Goal: Task Accomplishment & Management: Manage account settings

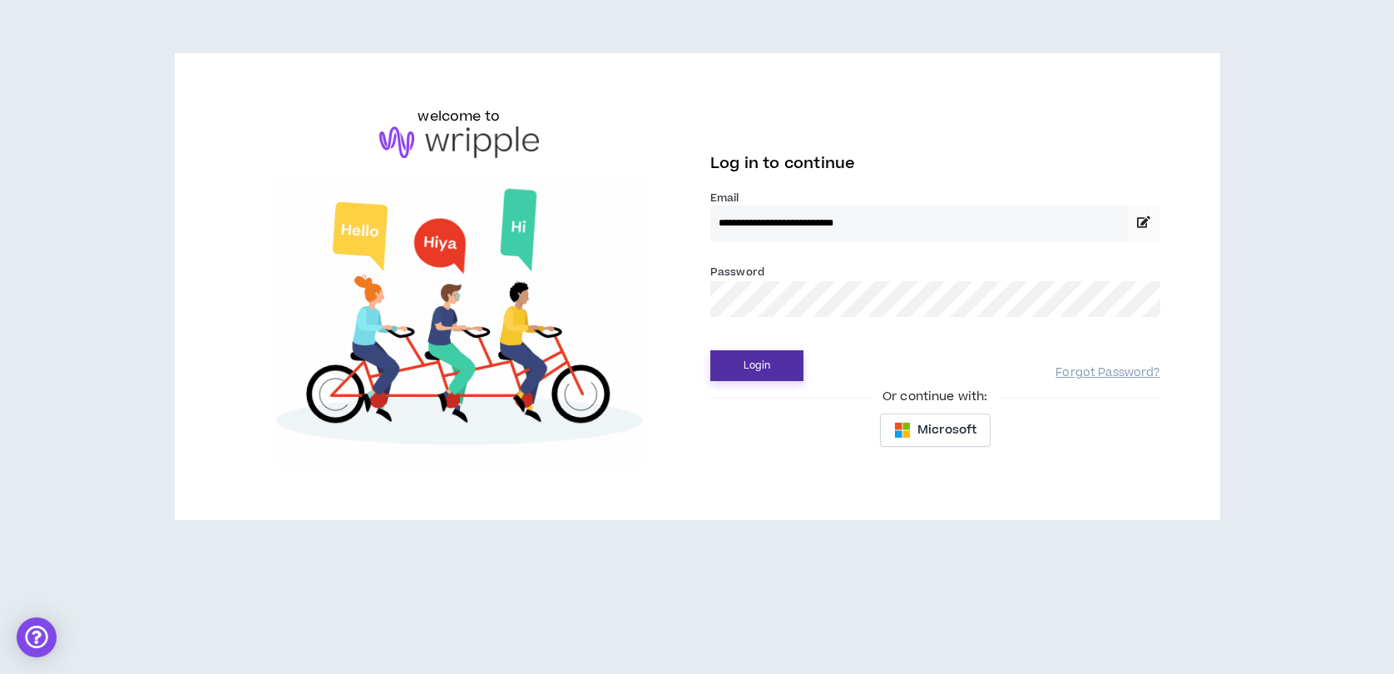
click at [798, 369] on button "Login" at bounding box center [756, 365] width 93 height 31
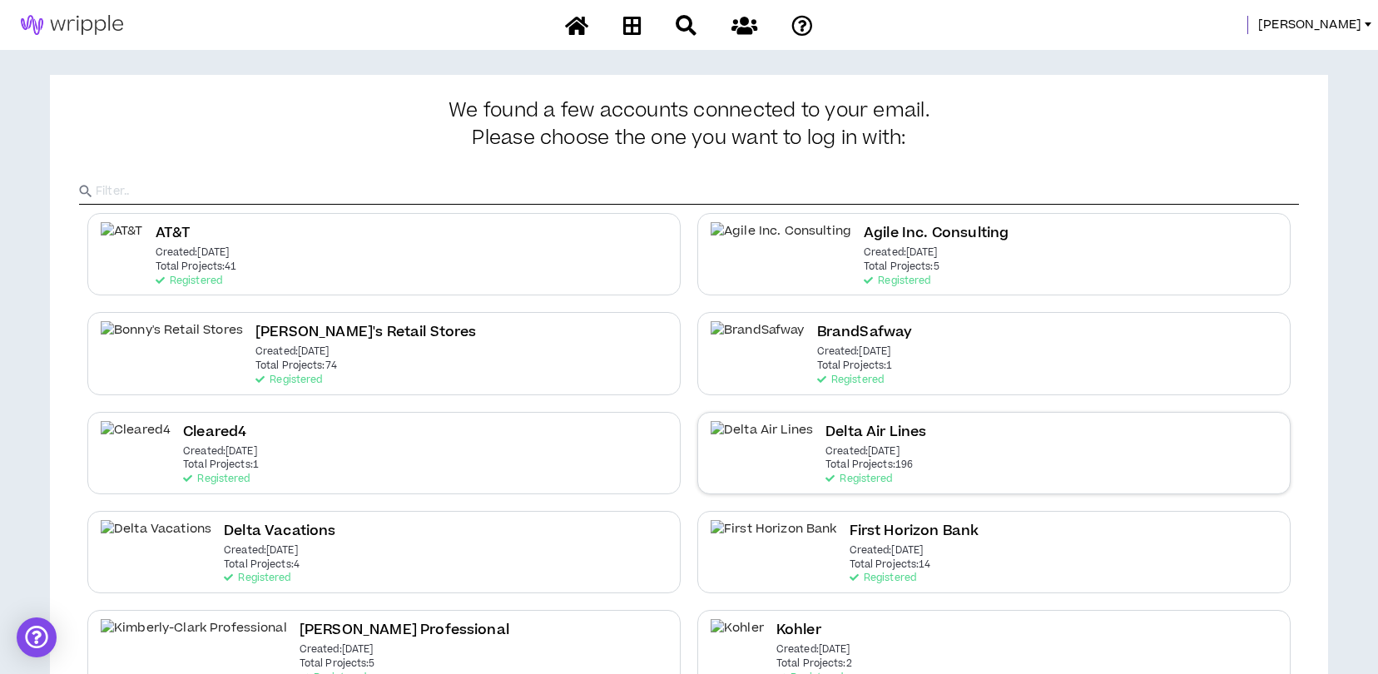
click at [825, 430] on h2 "Delta Air Lines" at bounding box center [875, 432] width 101 height 22
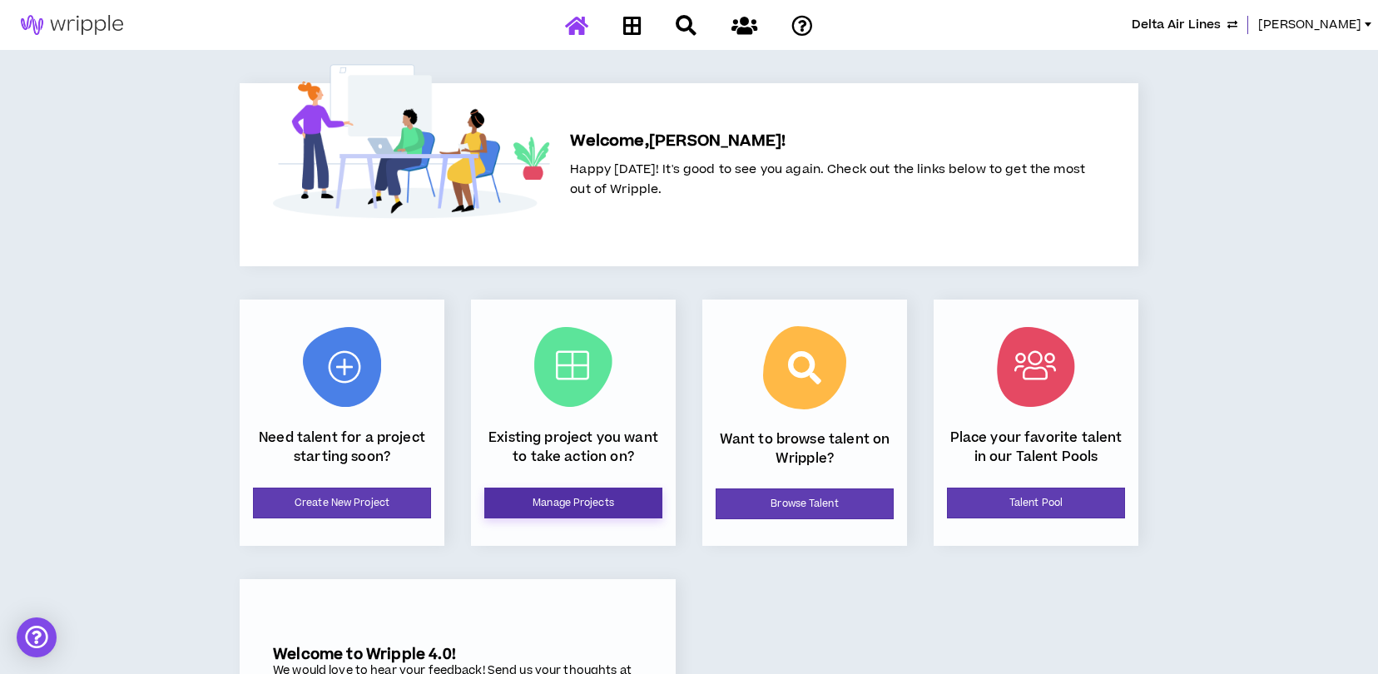
click at [605, 507] on link "Manage Projects" at bounding box center [573, 503] width 178 height 31
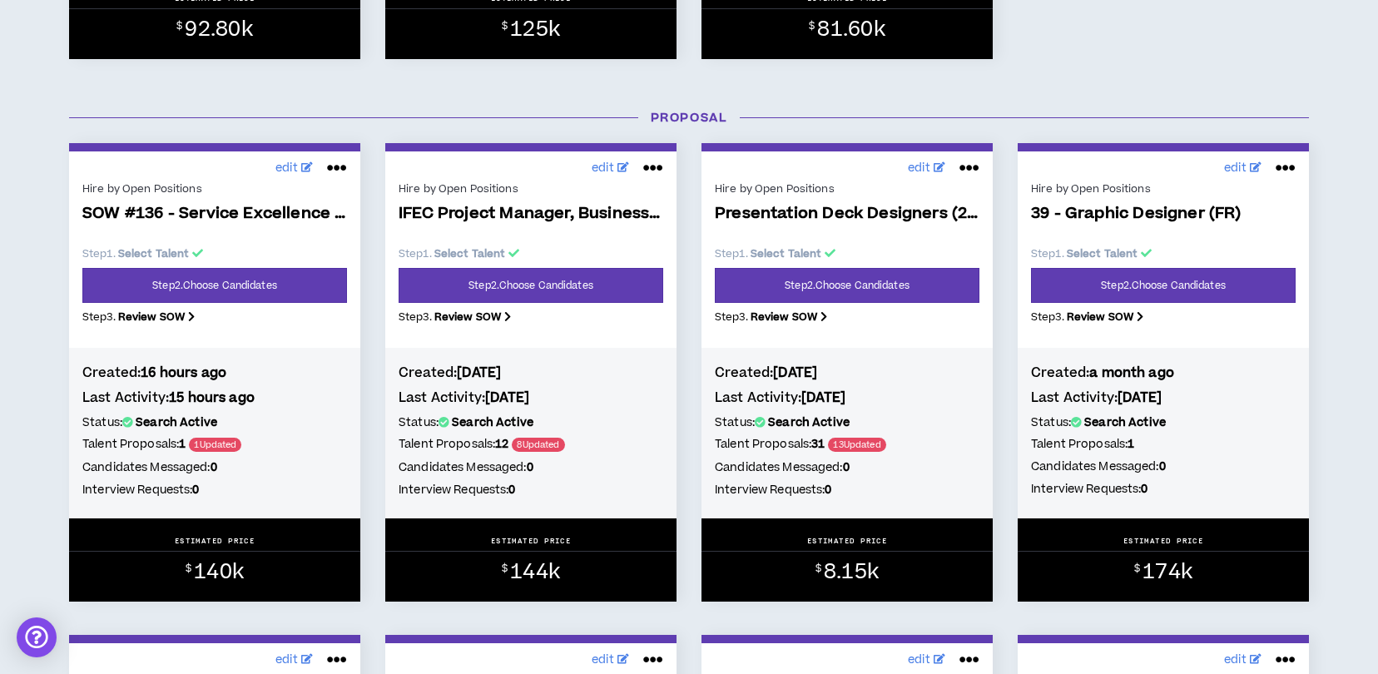
scroll to position [1220, 0]
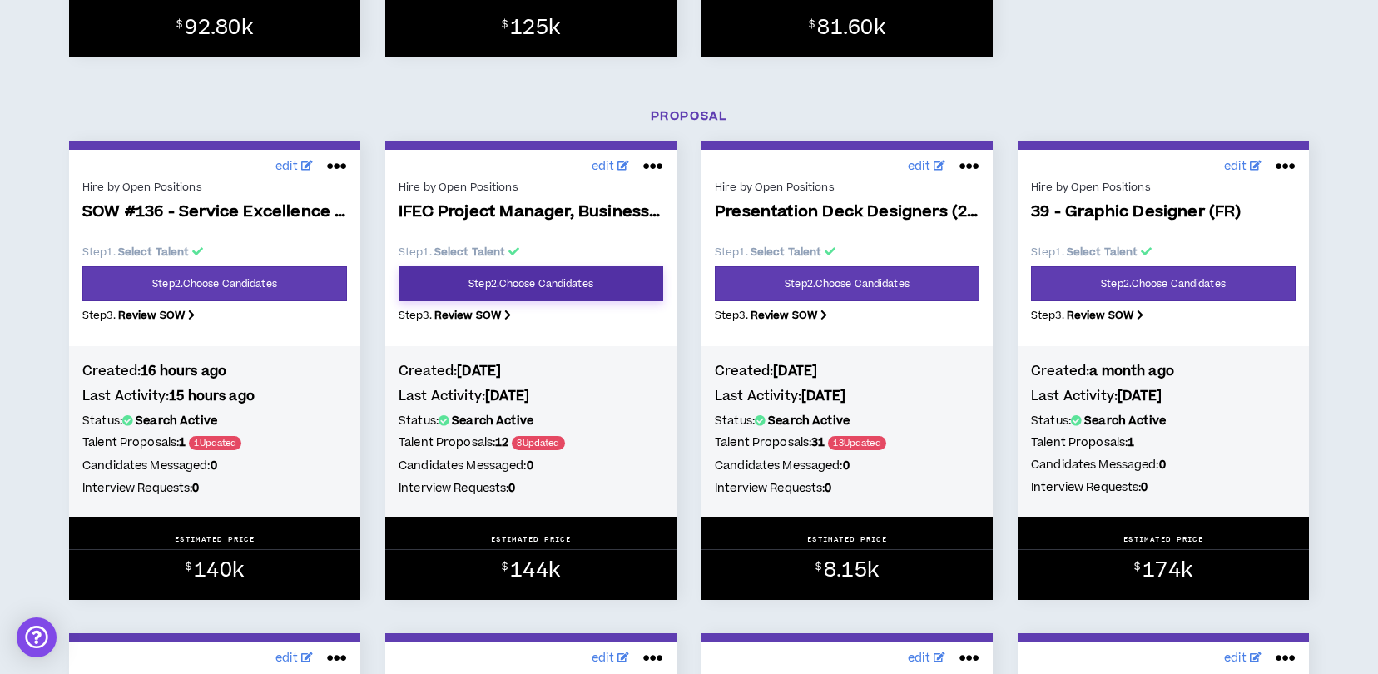
click at [517, 283] on link "Step 2 . Choose Candidates" at bounding box center [531, 283] width 265 height 35
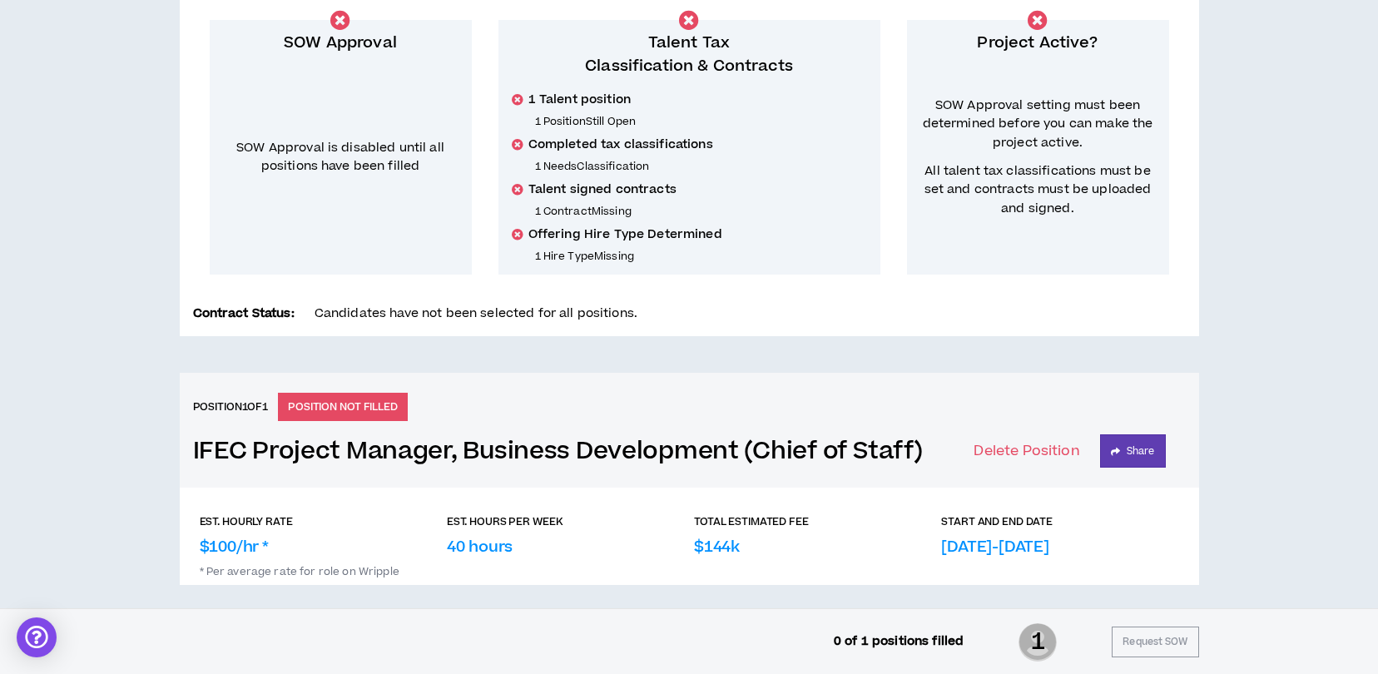
scroll to position [428, 0]
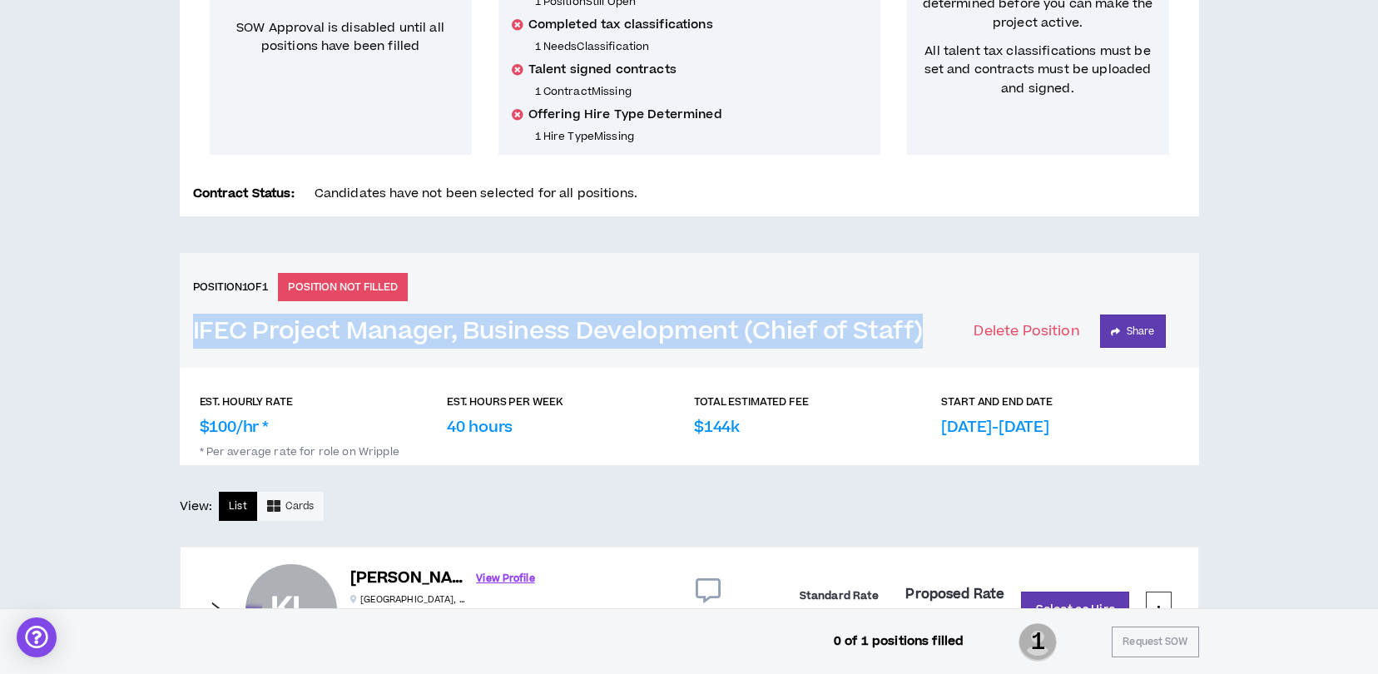
drag, startPoint x: 942, startPoint y: 323, endPoint x: 178, endPoint y: 323, distance: 763.7
click at [178, 323] on div "CLIENT LEAD TOOLS Client not setup for generated SoW Notification Settings Tale…" at bounding box center [689, 456] width 1378 height 1503
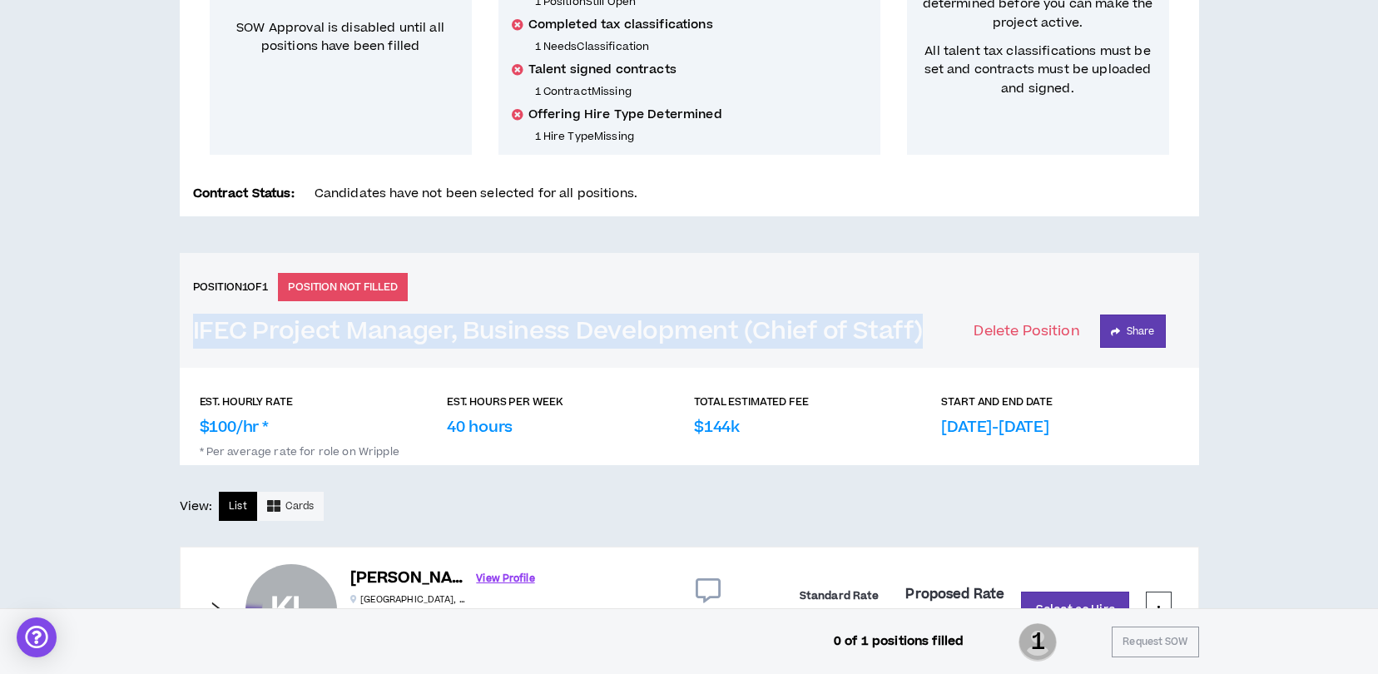
drag, startPoint x: 178, startPoint y: 323, endPoint x: 206, endPoint y: 323, distance: 28.3
copy h3 "IFEC Project Manager, Business Development (Chief of Staff)"
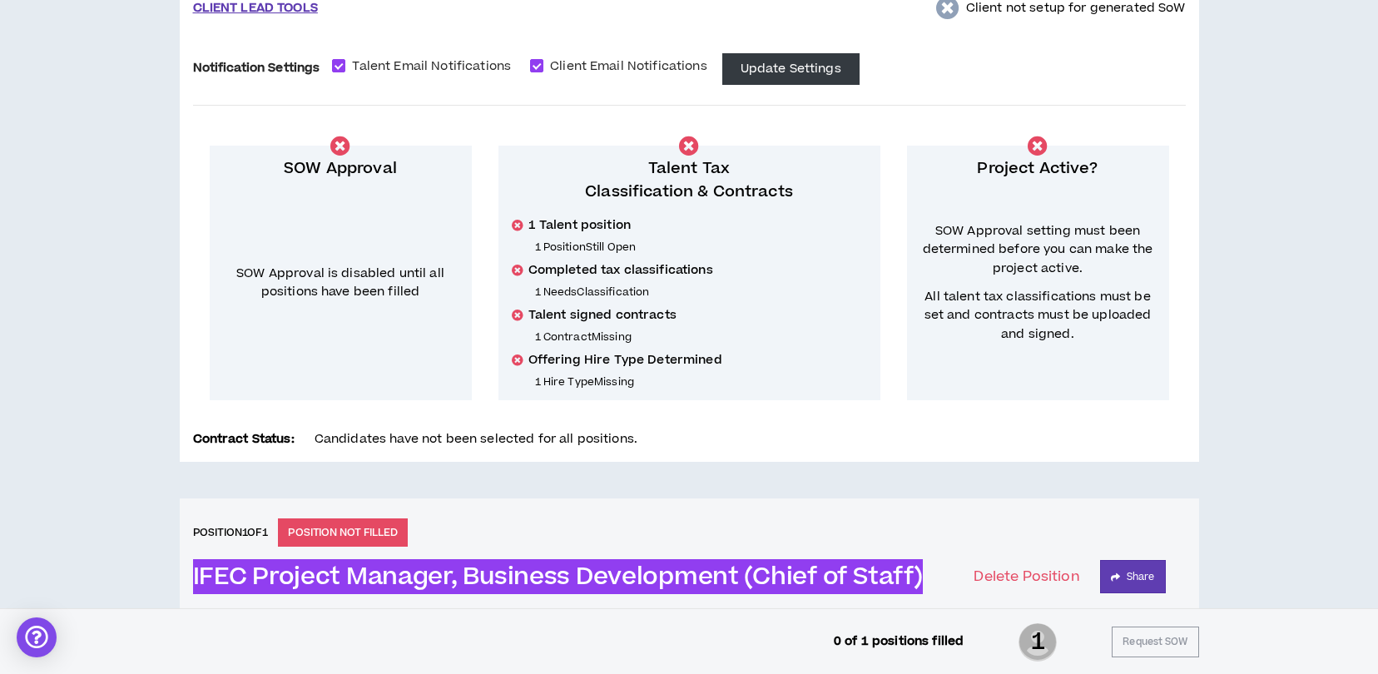
scroll to position [140, 0]
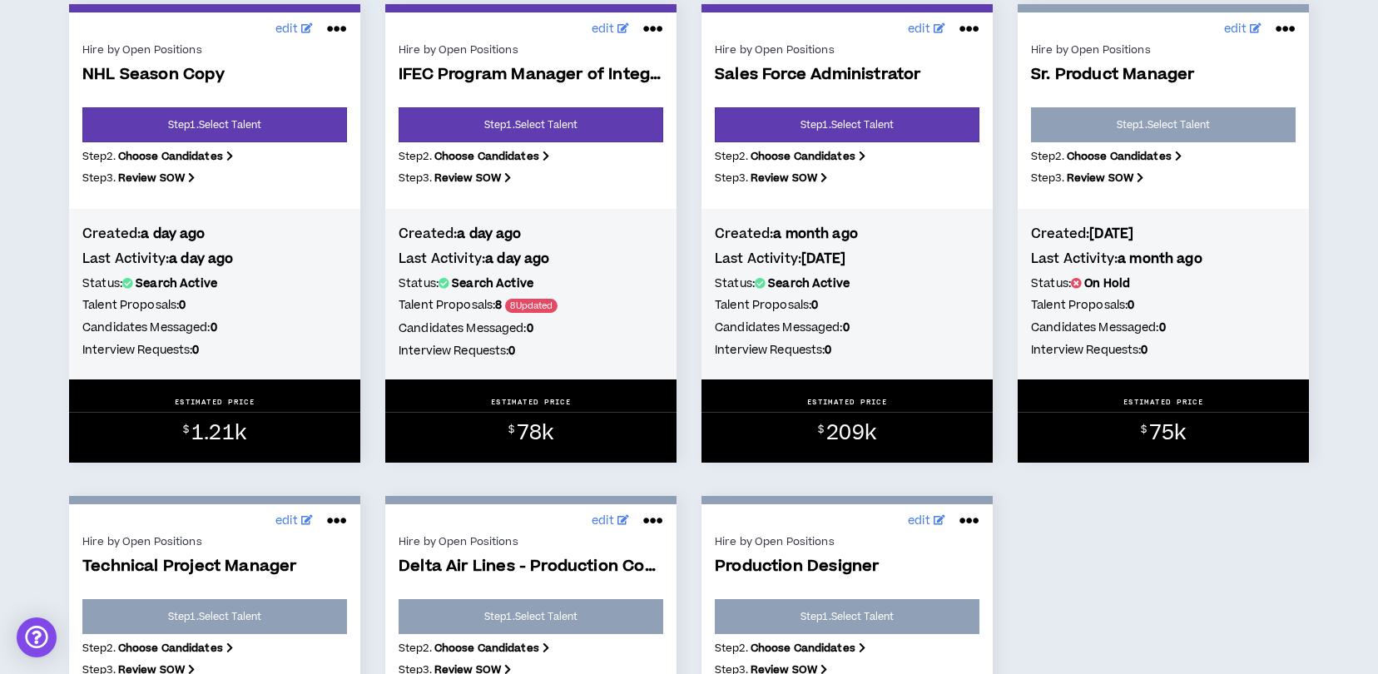
scroll to position [333, 0]
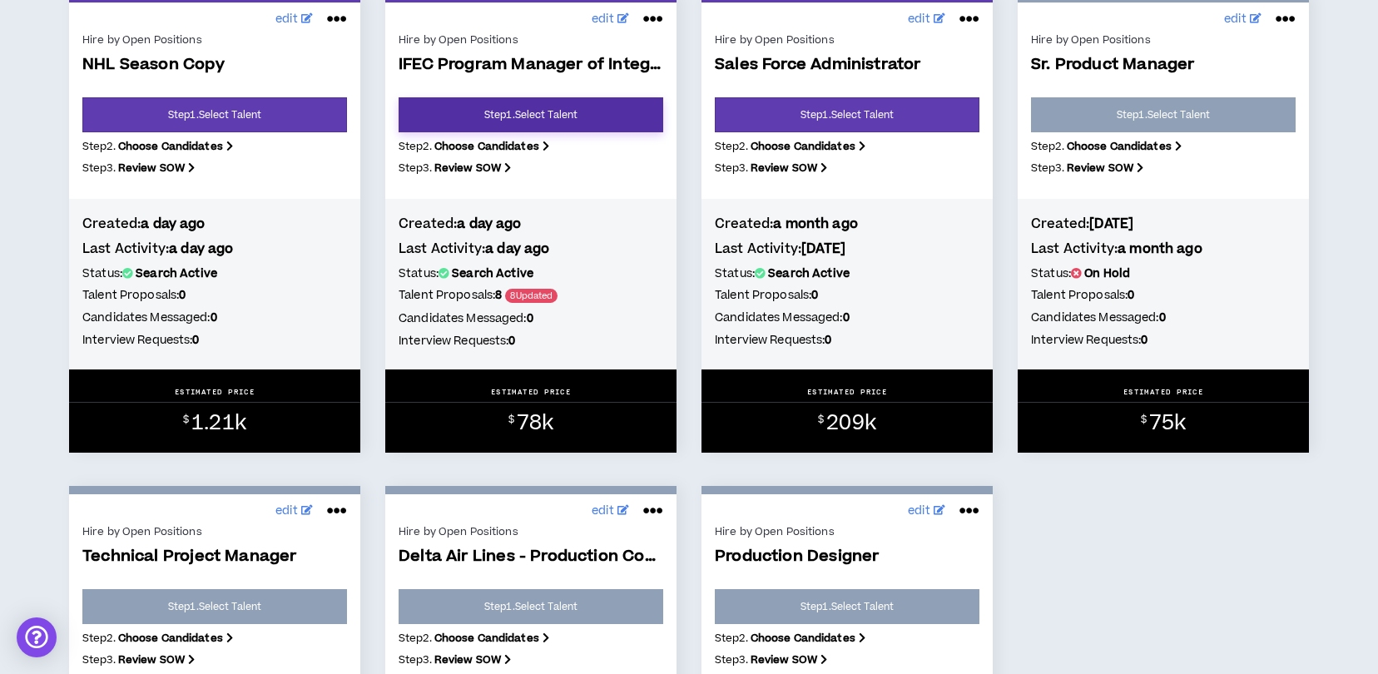
click at [524, 110] on link "Step 1 . Select Talent" at bounding box center [531, 114] width 265 height 35
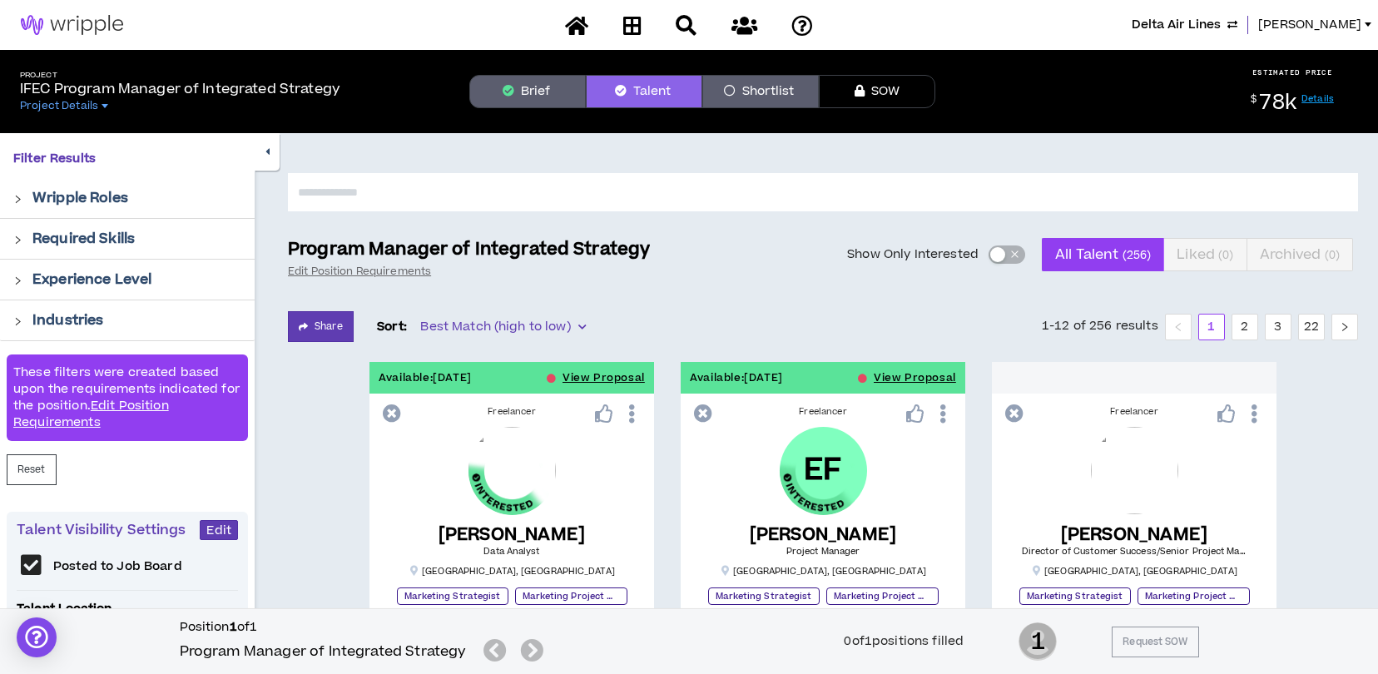
click at [621, 189] on input "text" at bounding box center [823, 192] width 1070 height 38
type input "******"
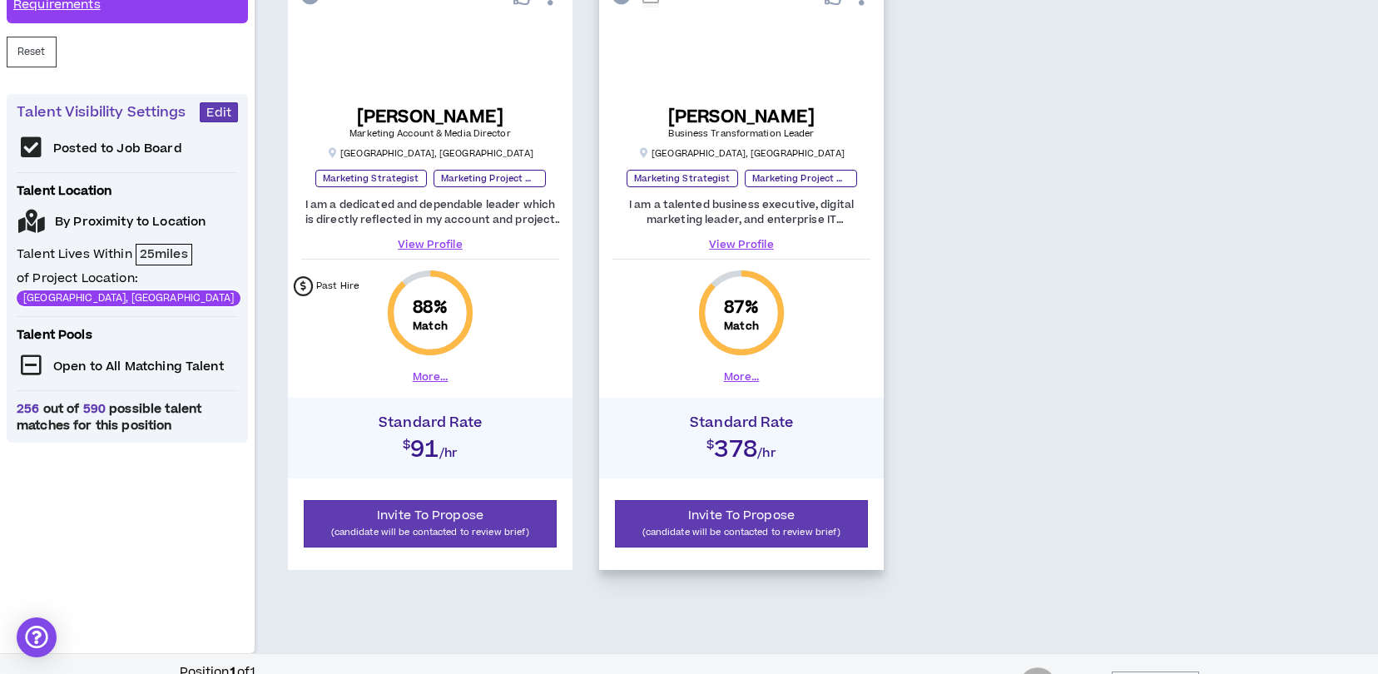
scroll to position [462, 0]
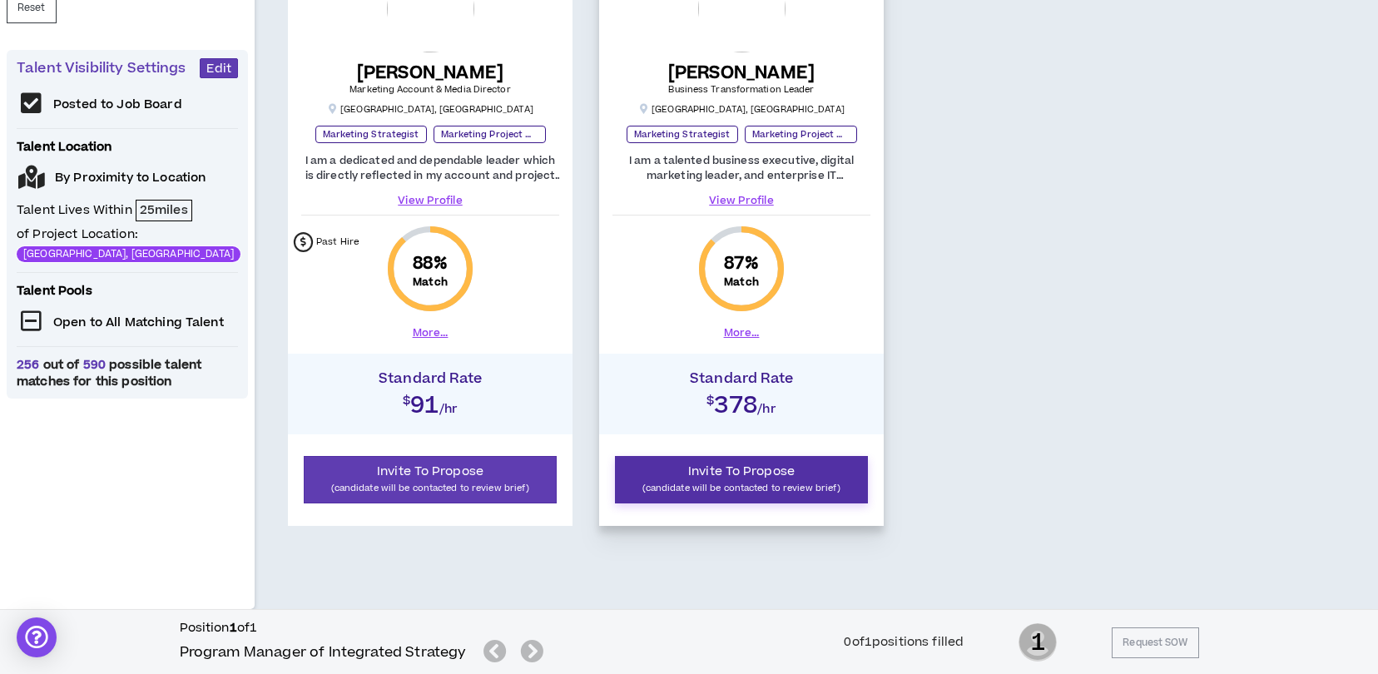
click at [795, 483] on p "(candidate will be contacted to review brief)" at bounding box center [741, 488] width 231 height 16
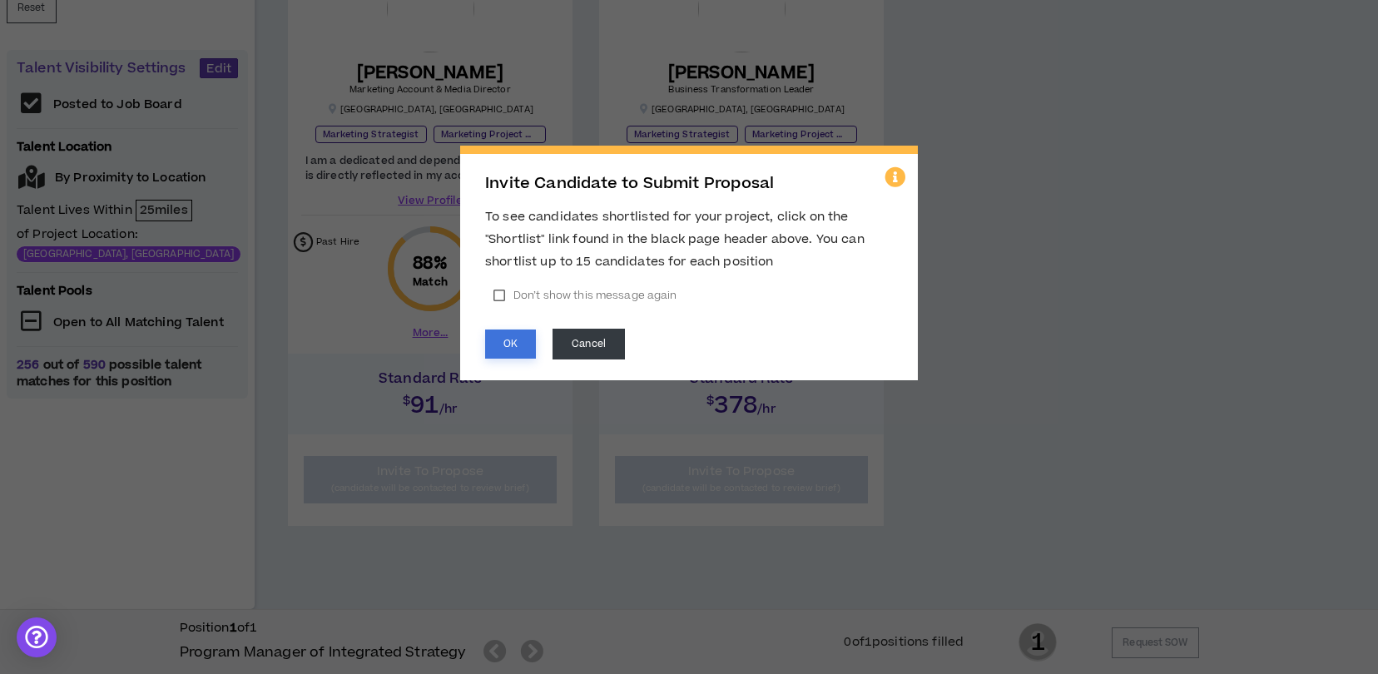
click at [513, 339] on button "OK" at bounding box center [510, 343] width 51 height 29
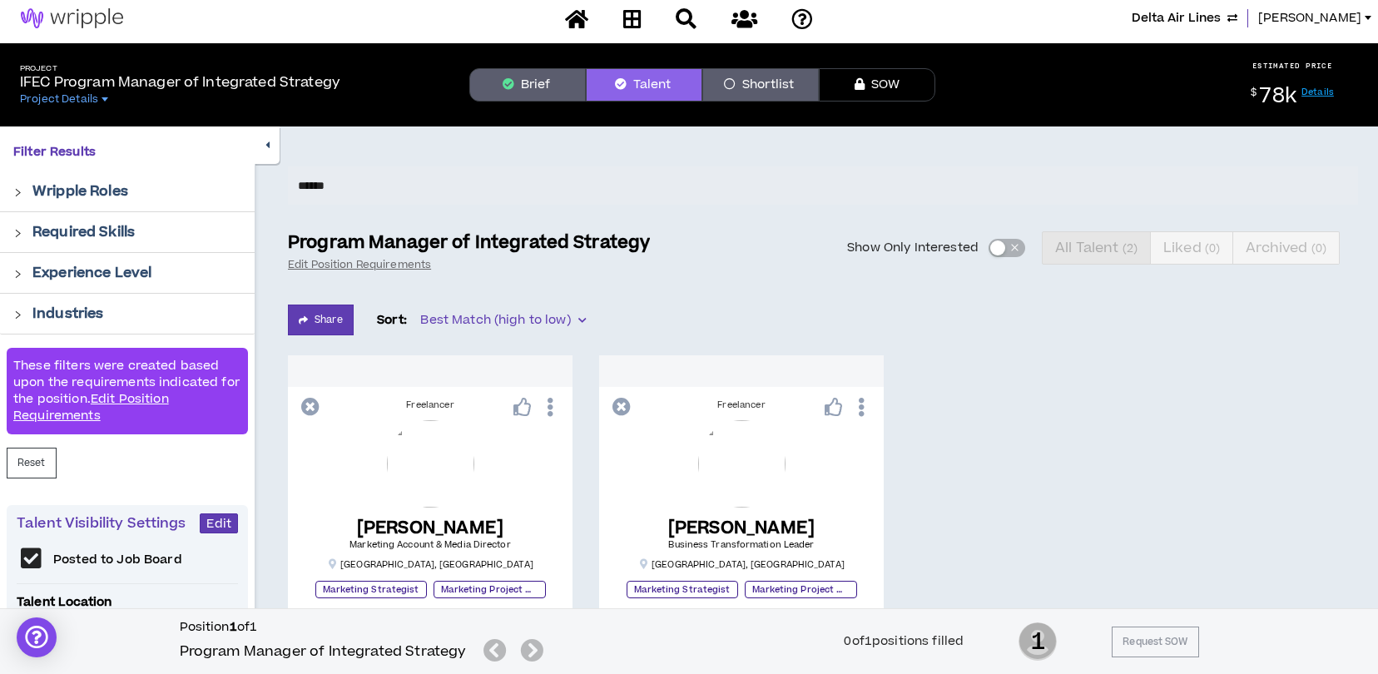
scroll to position [0, 0]
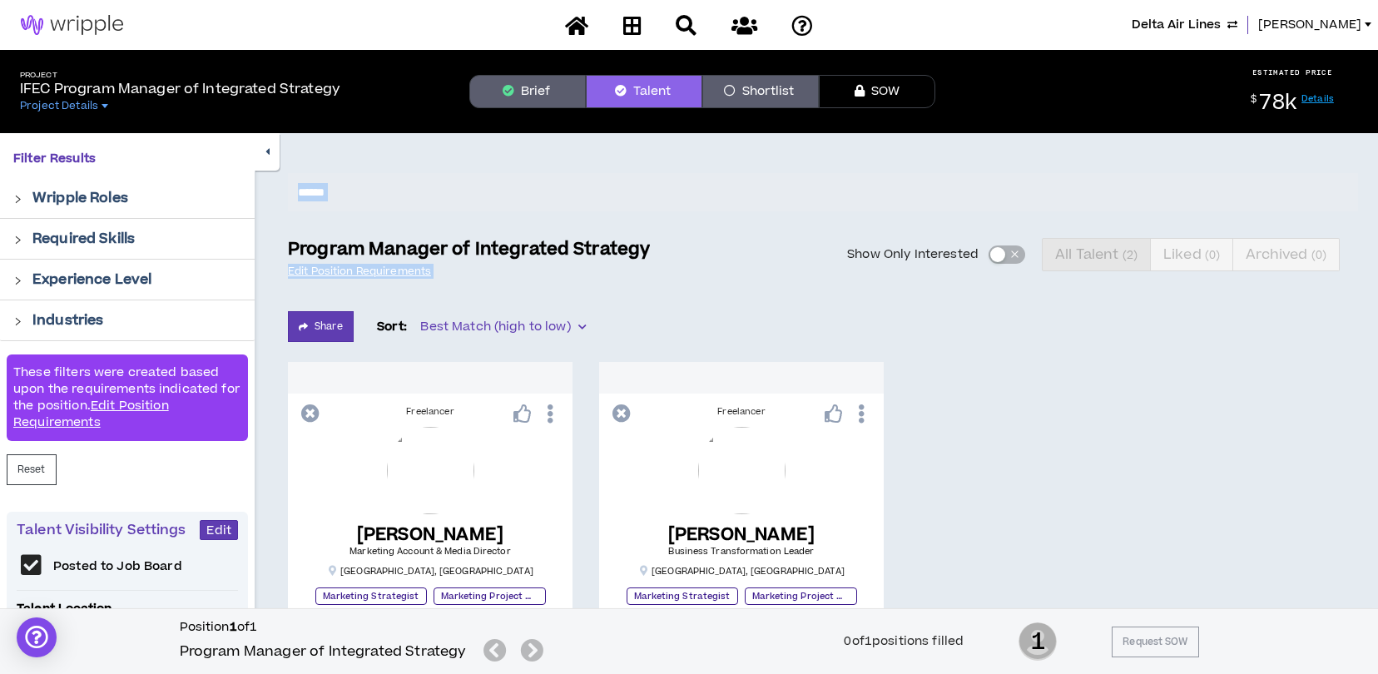
drag, startPoint x: 673, startPoint y: 239, endPoint x: 387, endPoint y: 222, distance: 286.7
click at [387, 222] on div "Filter Results Wripple Roles Required Skills Experience Level Industries These …" at bounding box center [689, 635] width 1378 height 1004
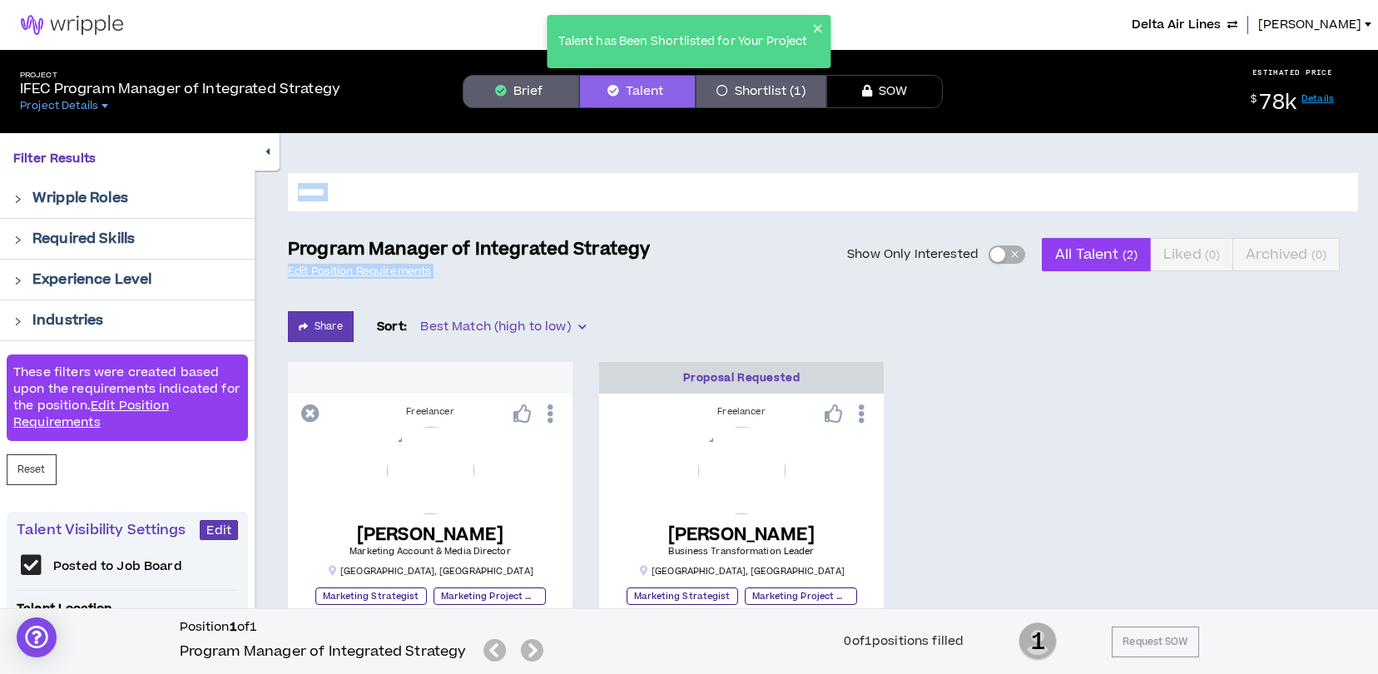
click at [717, 240] on div "Show Only Interested All Talent ( 2 ) Liked ( 0 ) Archived ( 0 )" at bounding box center [1014, 254] width 688 height 33
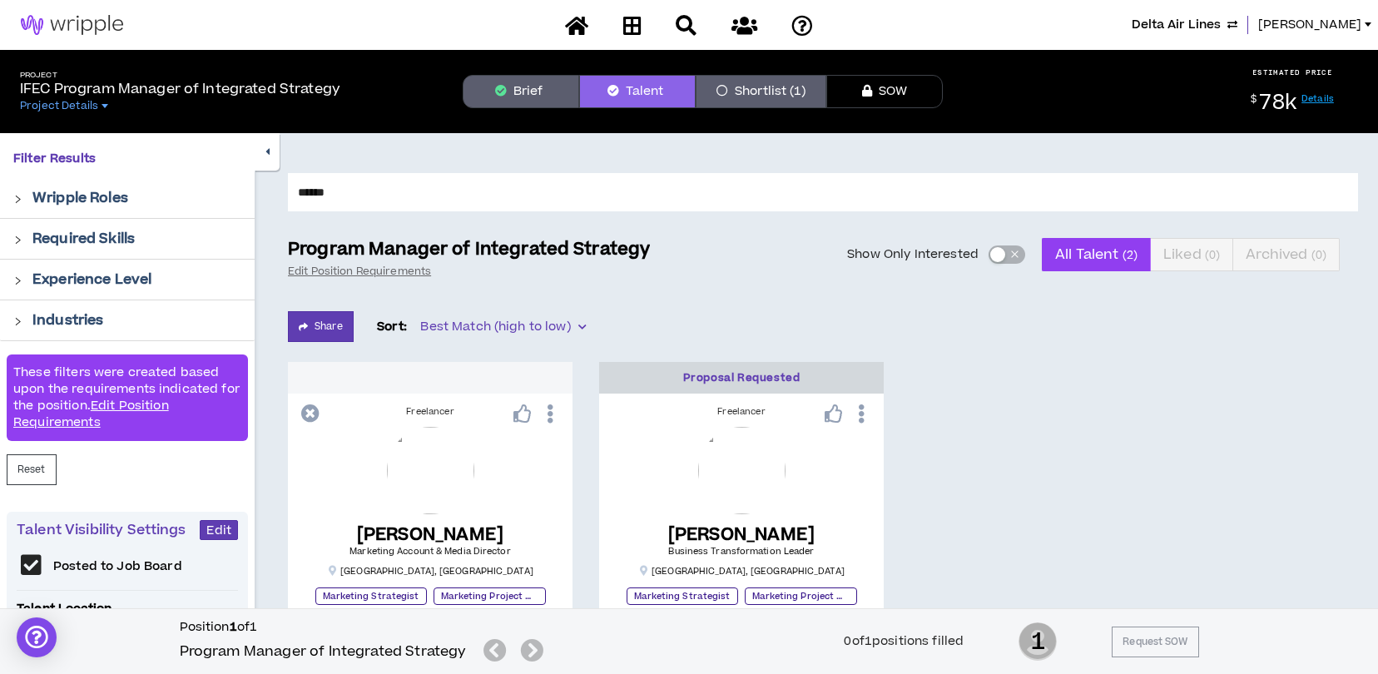
drag, startPoint x: 285, startPoint y: 244, endPoint x: 587, endPoint y: 250, distance: 302.1
click at [587, 250] on div "****** Program Manager of Integrated Strategy Edit Position Requirements Show O…" at bounding box center [816, 602] width 1123 height 938
drag, startPoint x: 618, startPoint y: 245, endPoint x: 493, endPoint y: 234, distance: 126.1
click at [493, 234] on div "****** Program Manager of Integrated Strategy Edit Position Requirements Show O…" at bounding box center [816, 602] width 1123 height 938
drag, startPoint x: 493, startPoint y: 234, endPoint x: 652, endPoint y: 254, distance: 161.0
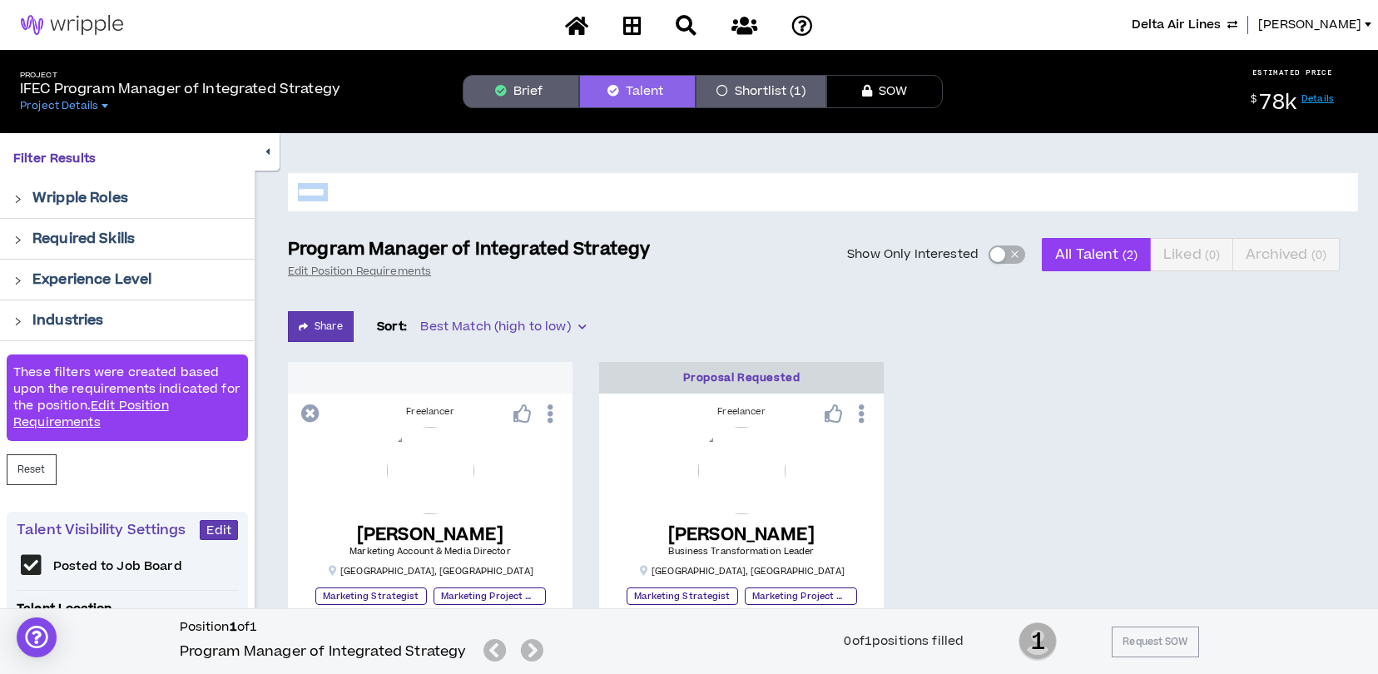
click at [644, 241] on p "Program Manager of Integrated Strategy" at bounding box center [469, 249] width 362 height 23
copy div "Program Manager of Integrated Strategy"
click at [530, 89] on button "Brief" at bounding box center [521, 91] width 116 height 33
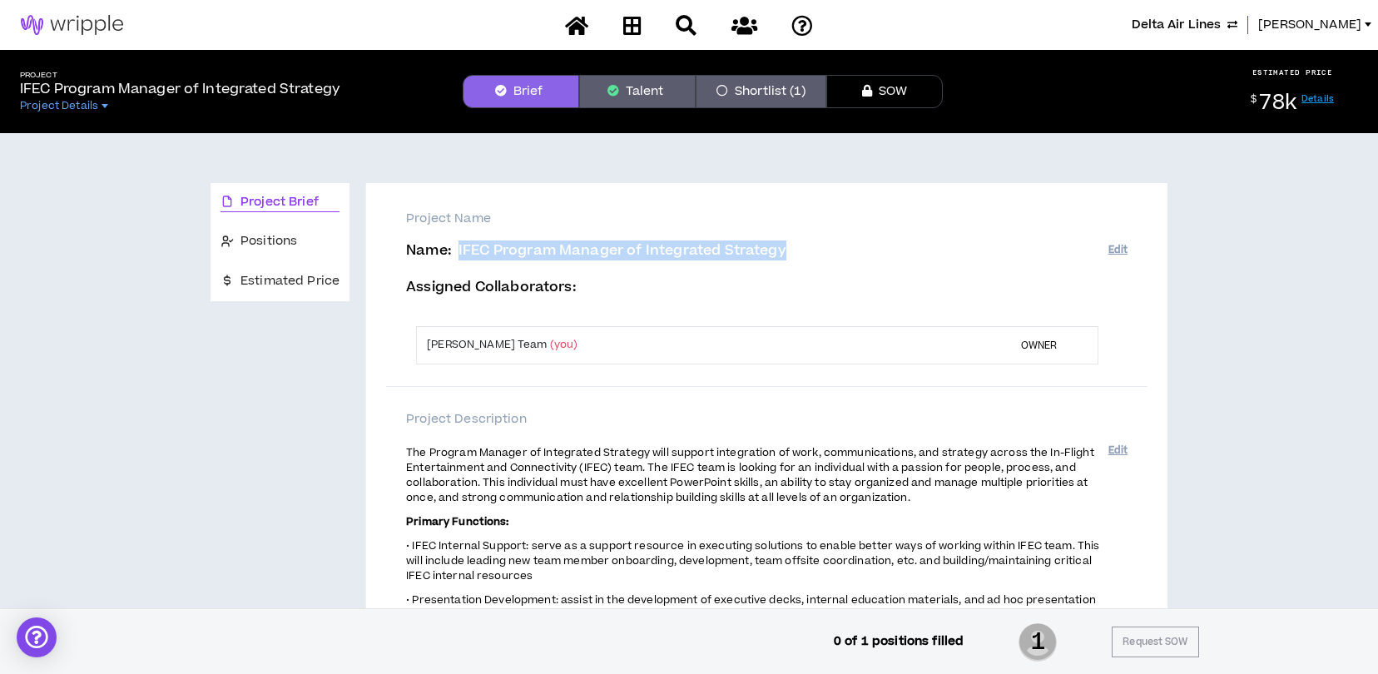
drag, startPoint x: 756, startPoint y: 248, endPoint x: 456, endPoint y: 250, distance: 300.3
click at [456, 250] on p "Name : IFEC Program Manager of Integrated Strategy" at bounding box center [756, 251] width 701 height 16
drag, startPoint x: 456, startPoint y: 250, endPoint x: 480, endPoint y: 250, distance: 24.1
copy span "IFEC Program Manager of Integrated Strategy"
click at [579, 27] on icon at bounding box center [576, 25] width 23 height 21
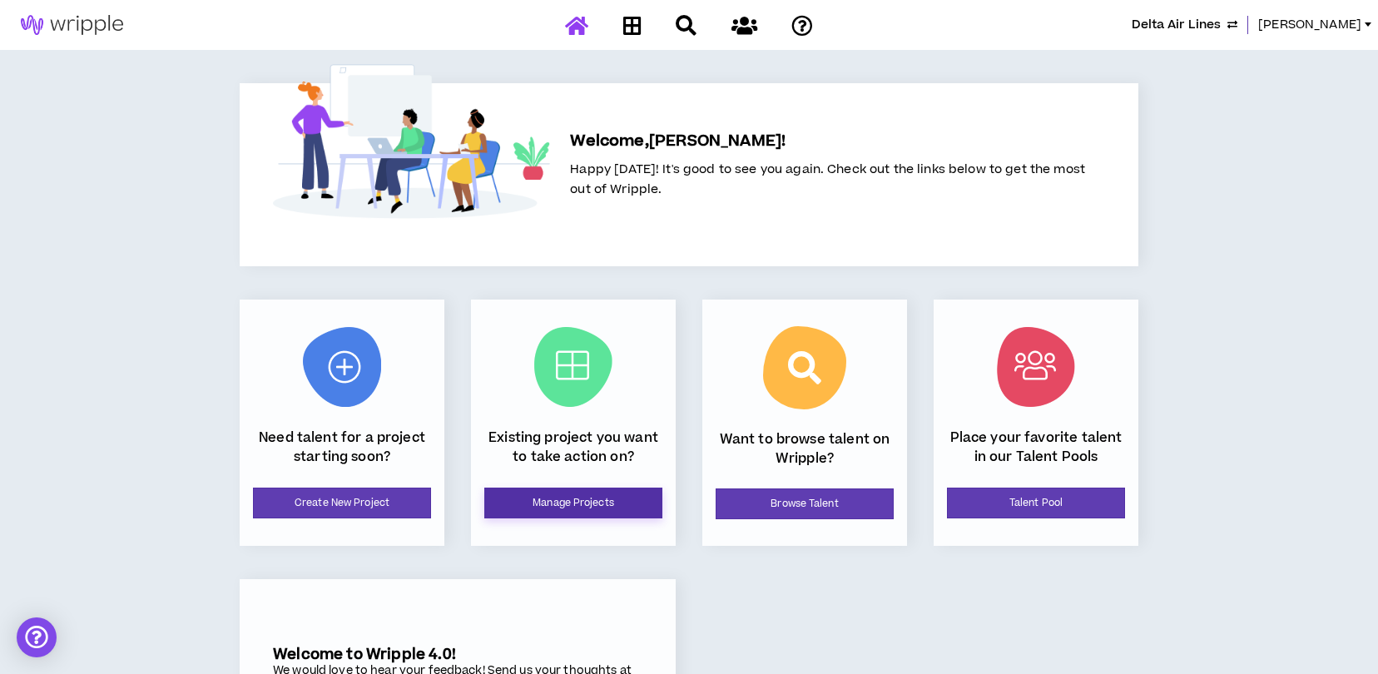
click at [617, 507] on link "Manage Projects" at bounding box center [573, 503] width 178 height 31
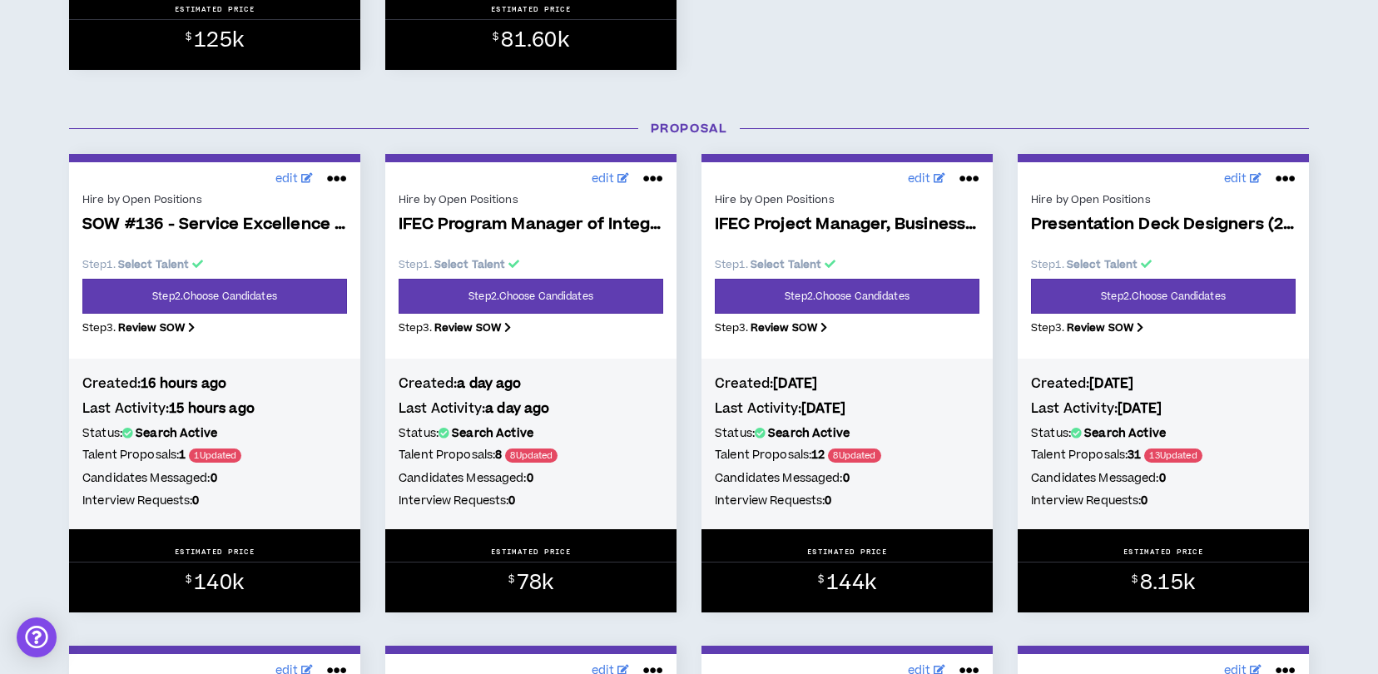
scroll to position [1220, 0]
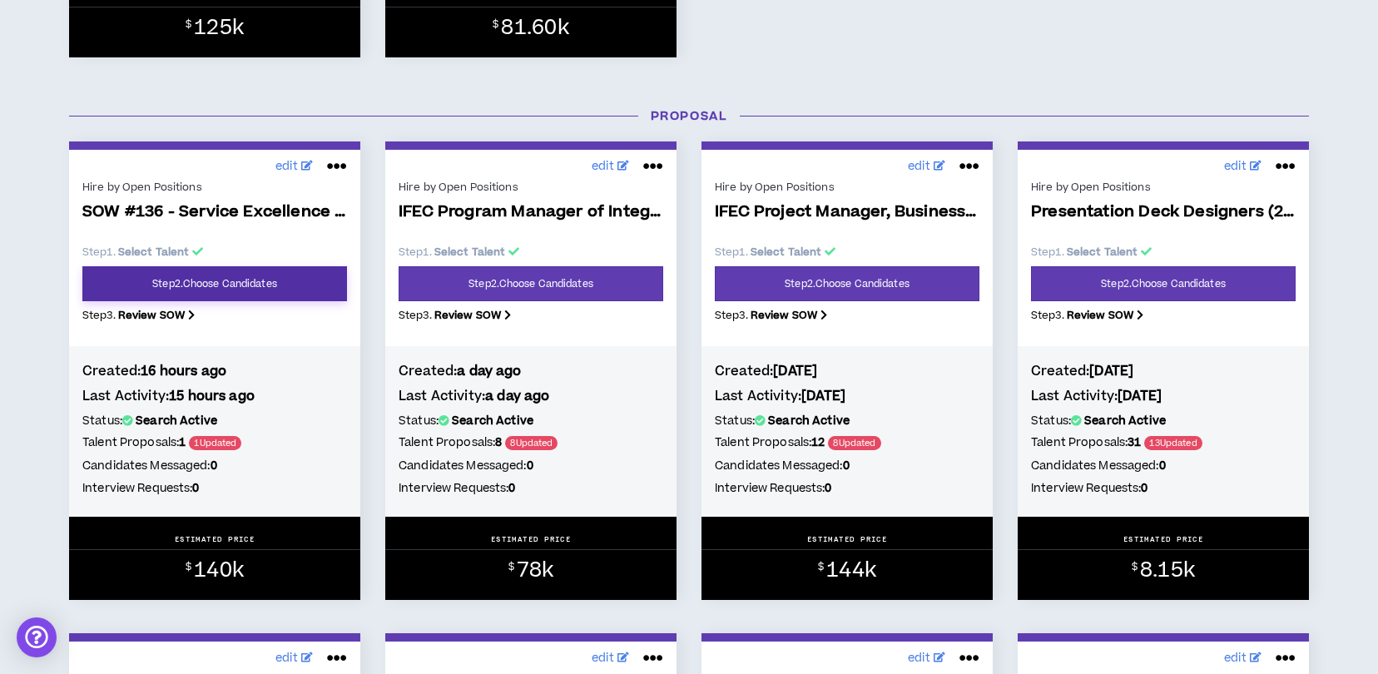
click at [181, 282] on link "Step 2 . Choose Candidates" at bounding box center [214, 283] width 265 height 35
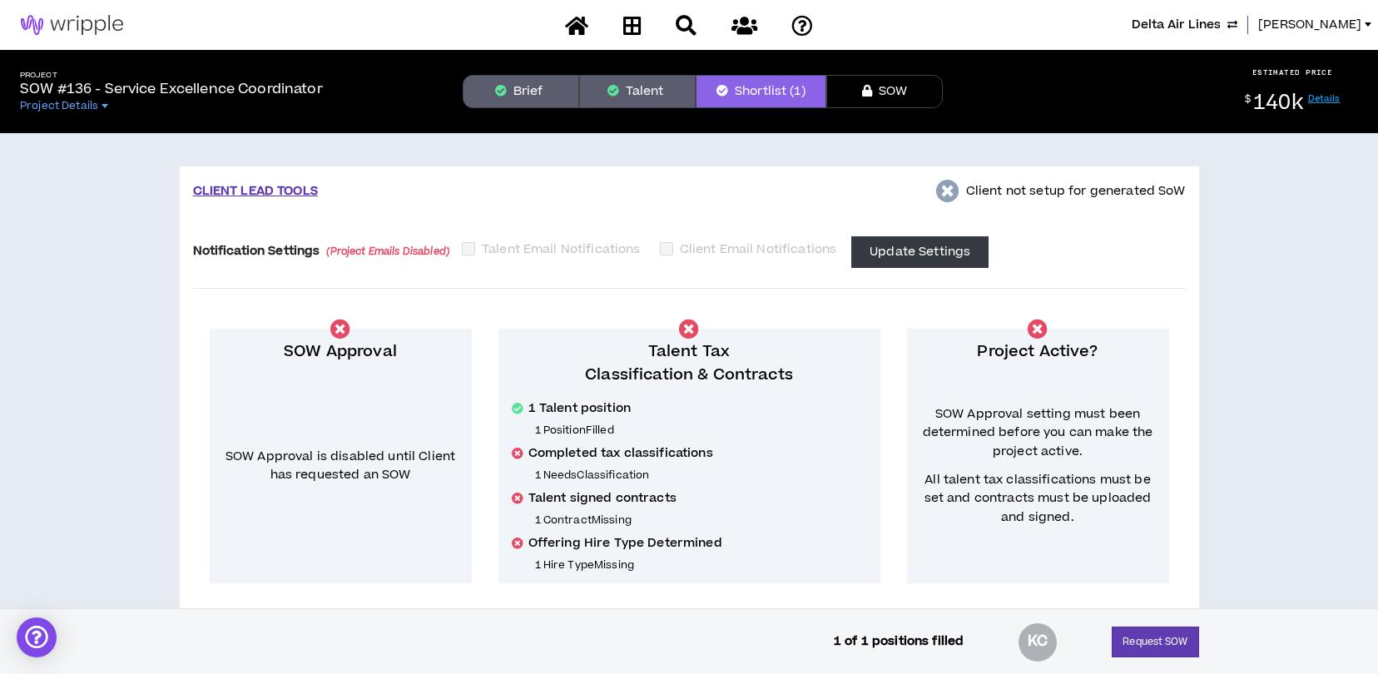
click at [515, 87] on button "Brief" at bounding box center [521, 91] width 116 height 33
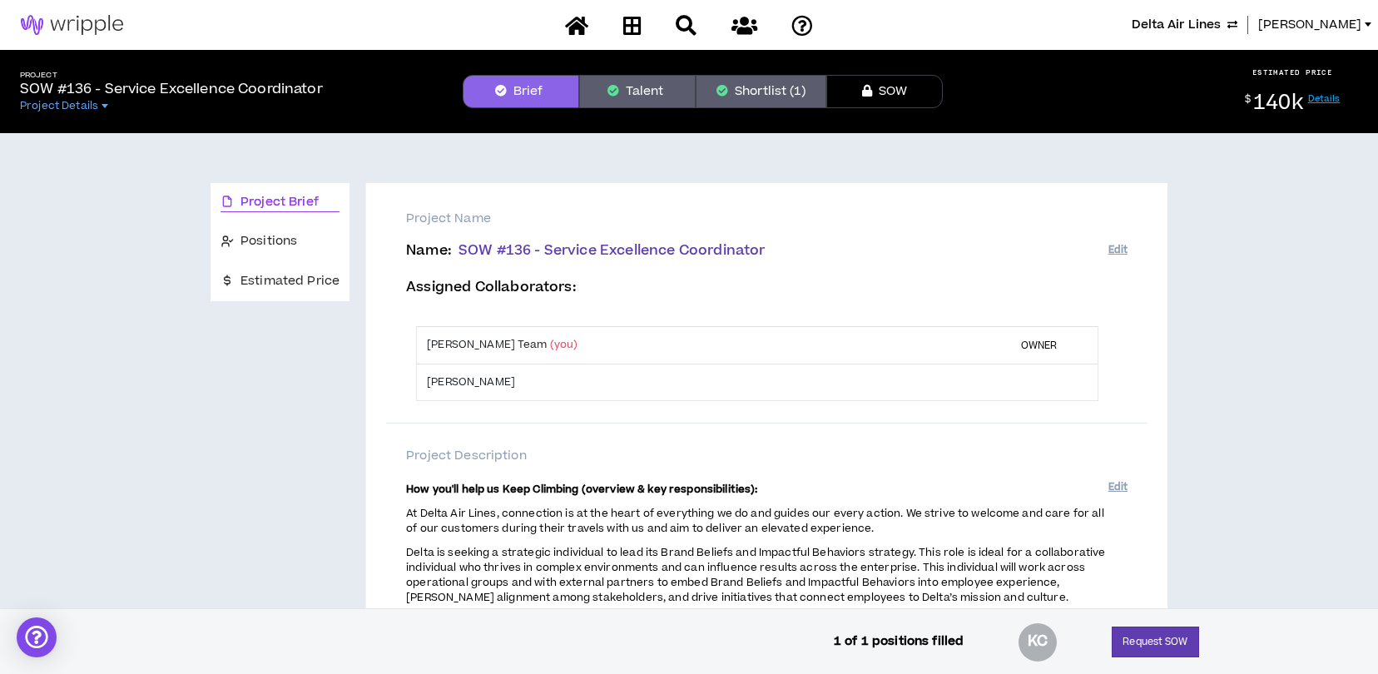
click at [624, 86] on button "Talent" at bounding box center [637, 91] width 116 height 33
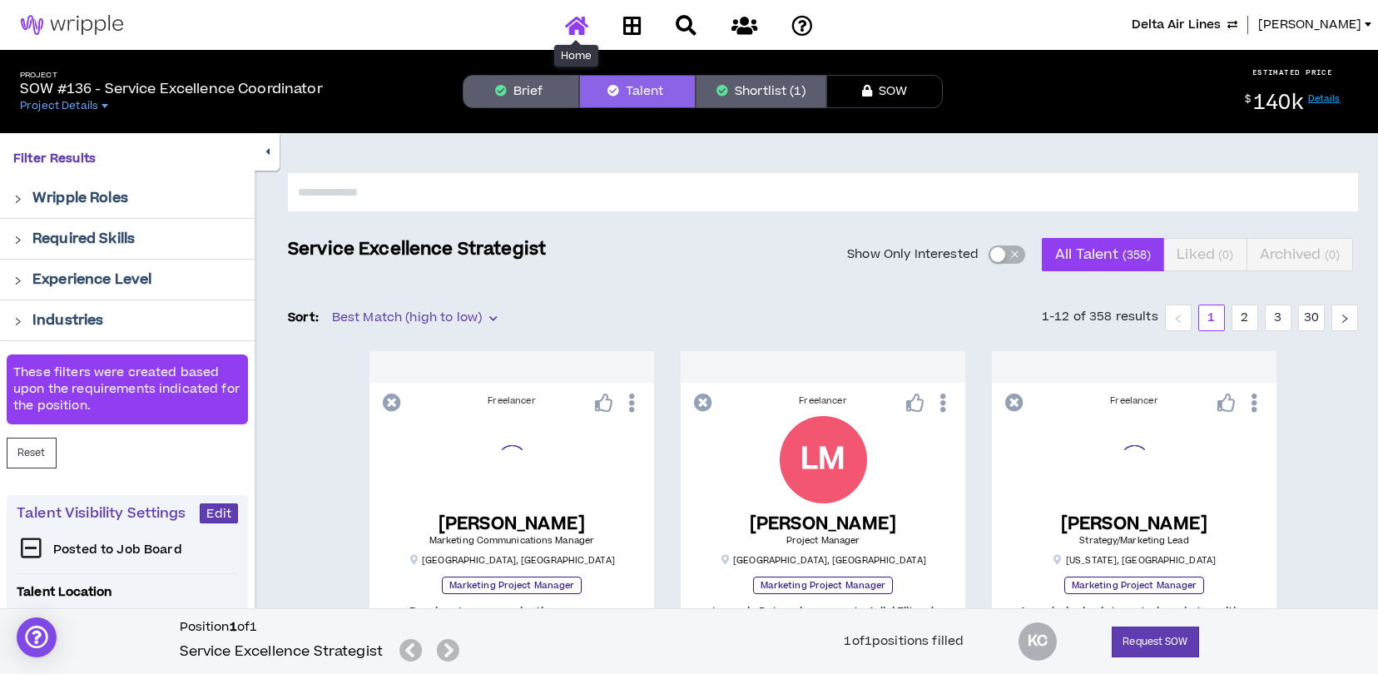
click at [577, 20] on icon at bounding box center [576, 25] width 23 height 21
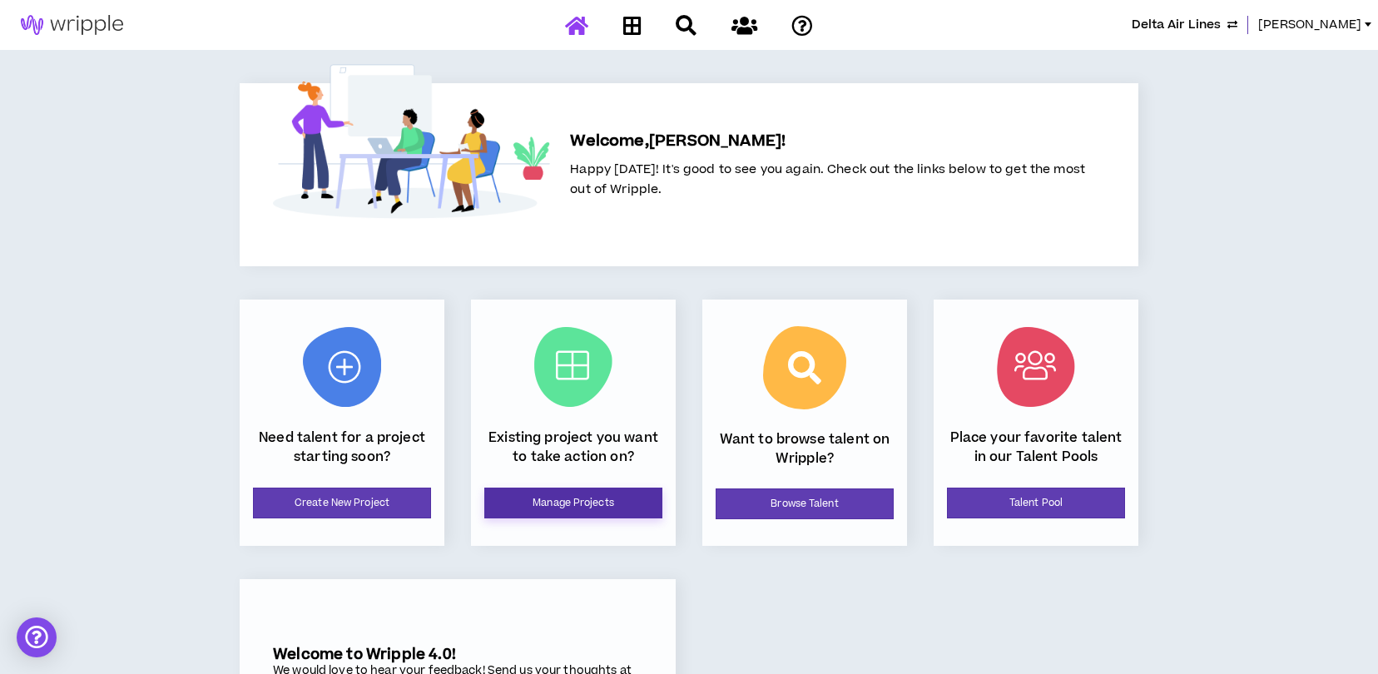
click at [624, 500] on link "Manage Projects" at bounding box center [573, 503] width 178 height 31
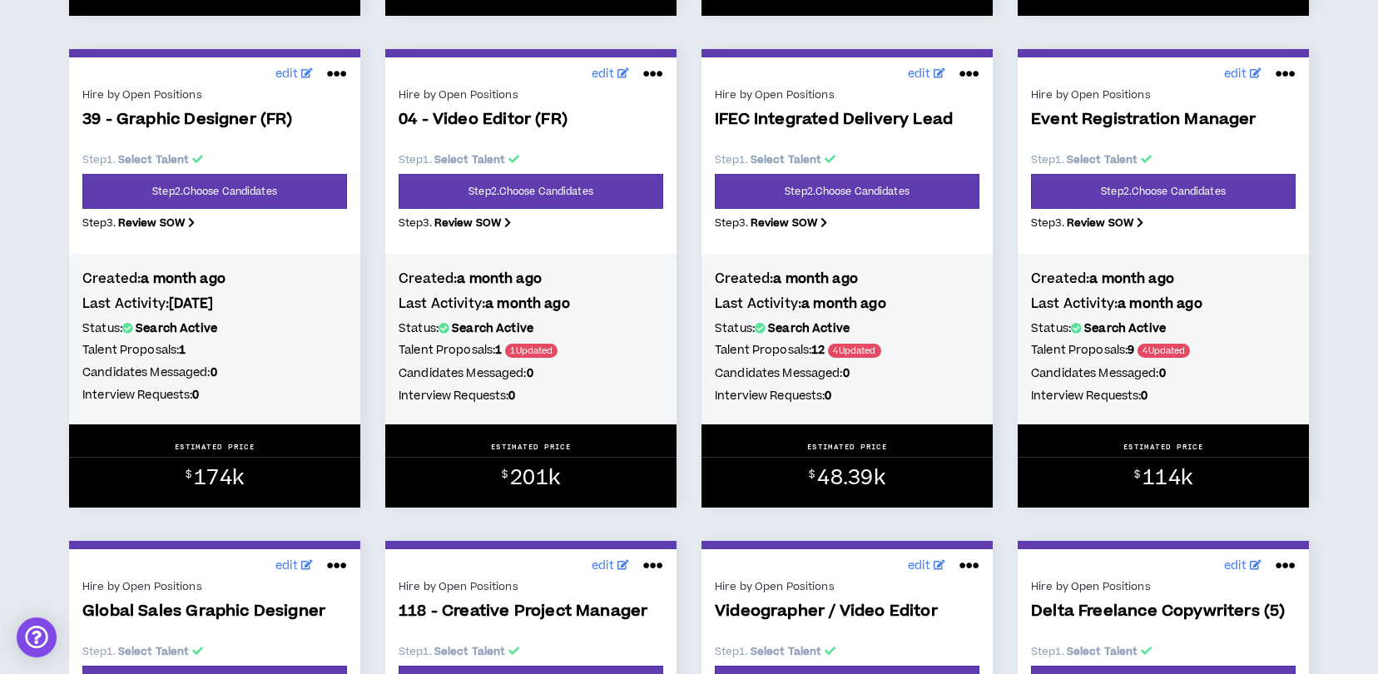
scroll to position [1775, 0]
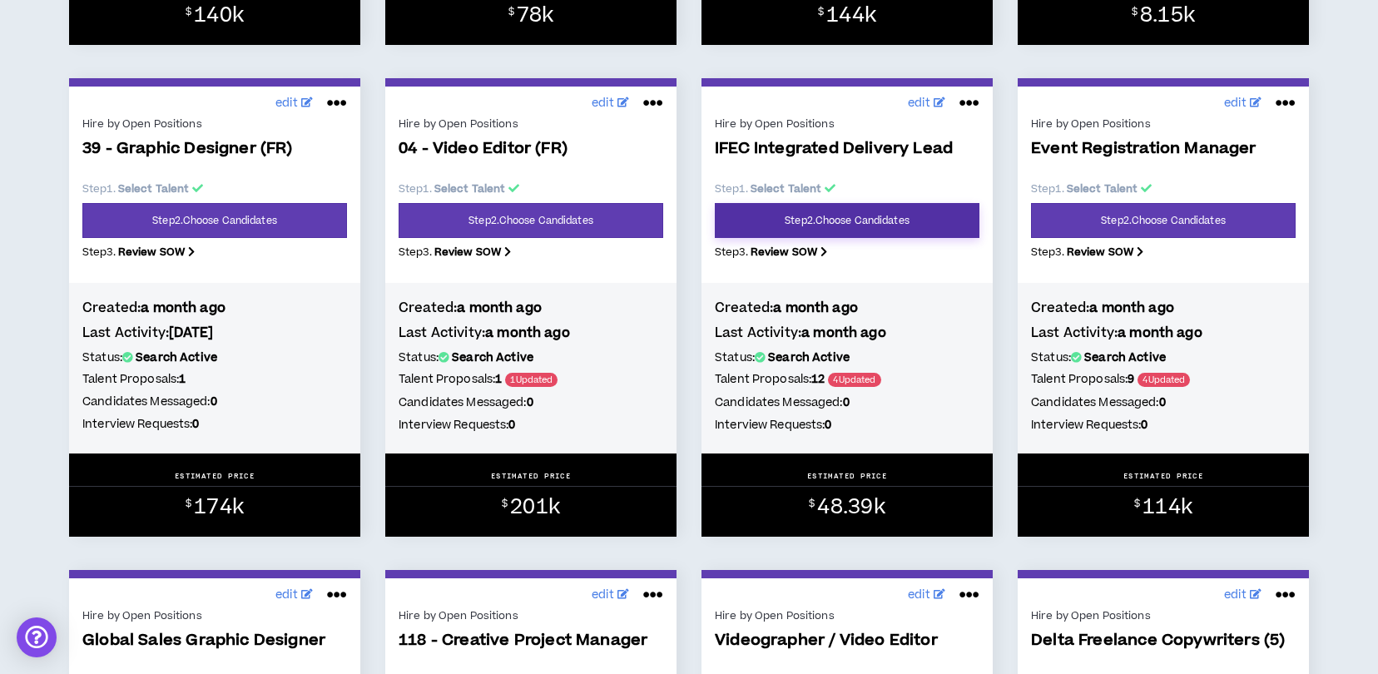
click at [890, 219] on link "Step 2 . Choose Candidates" at bounding box center [847, 220] width 265 height 35
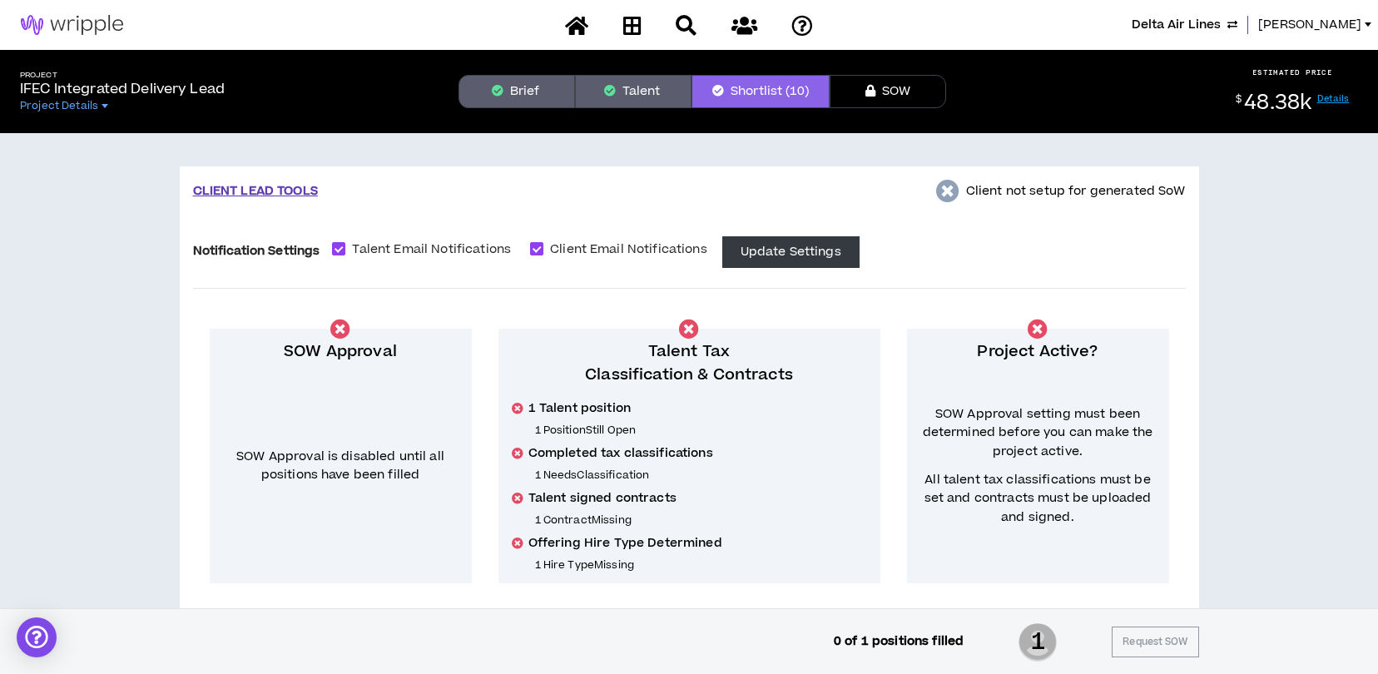
click at [622, 97] on button "Talent" at bounding box center [633, 91] width 116 height 33
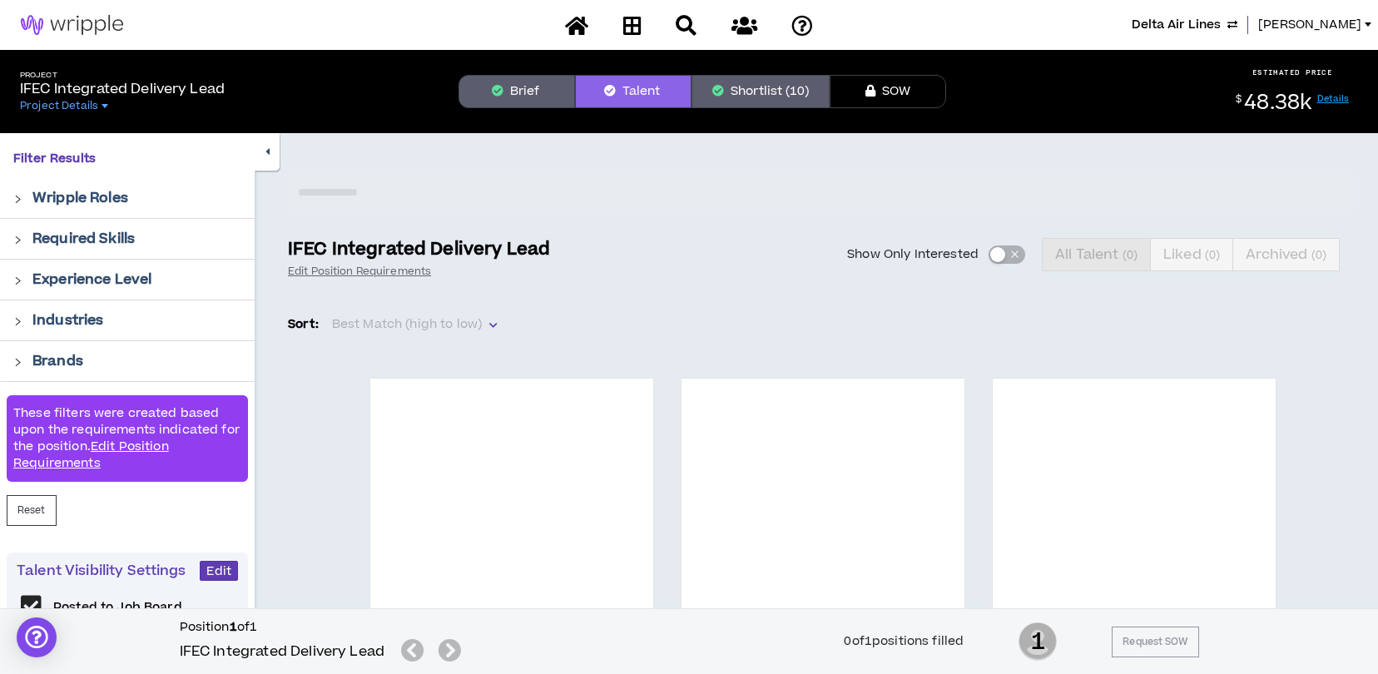
click at [441, 187] on input "text" at bounding box center [823, 192] width 1070 height 38
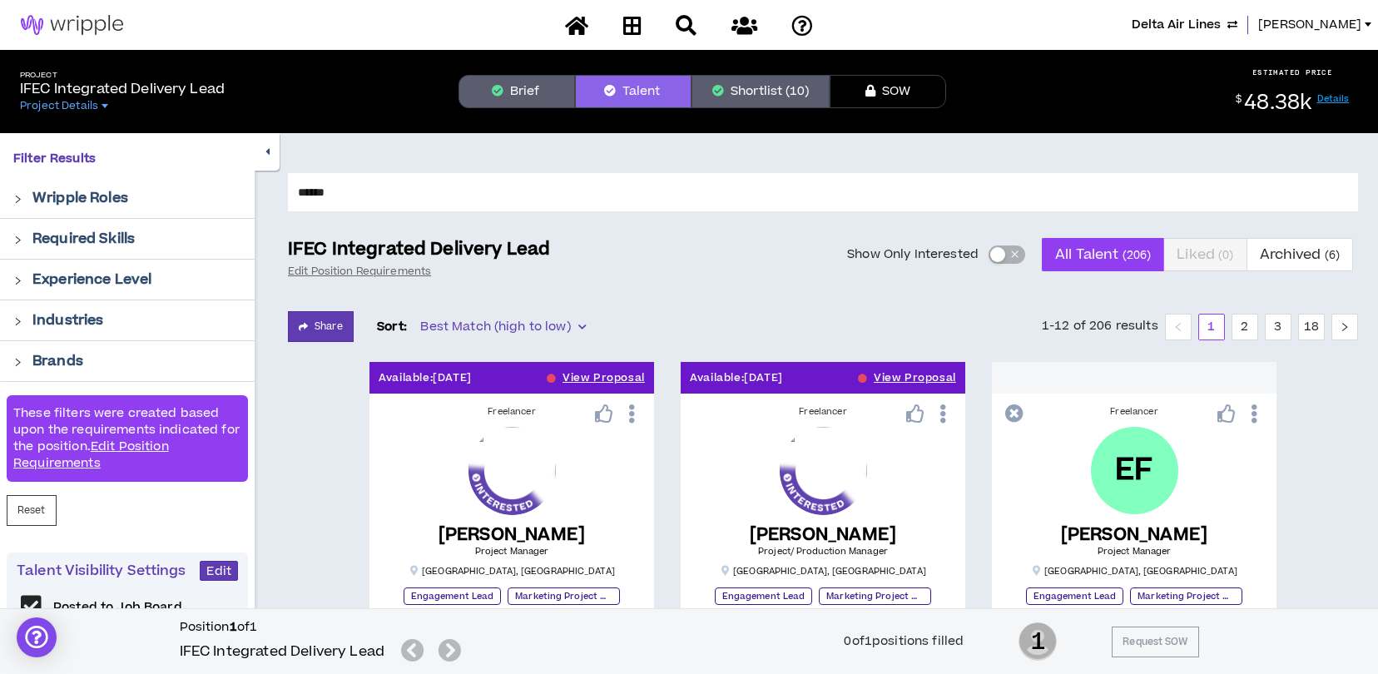
type input "******"
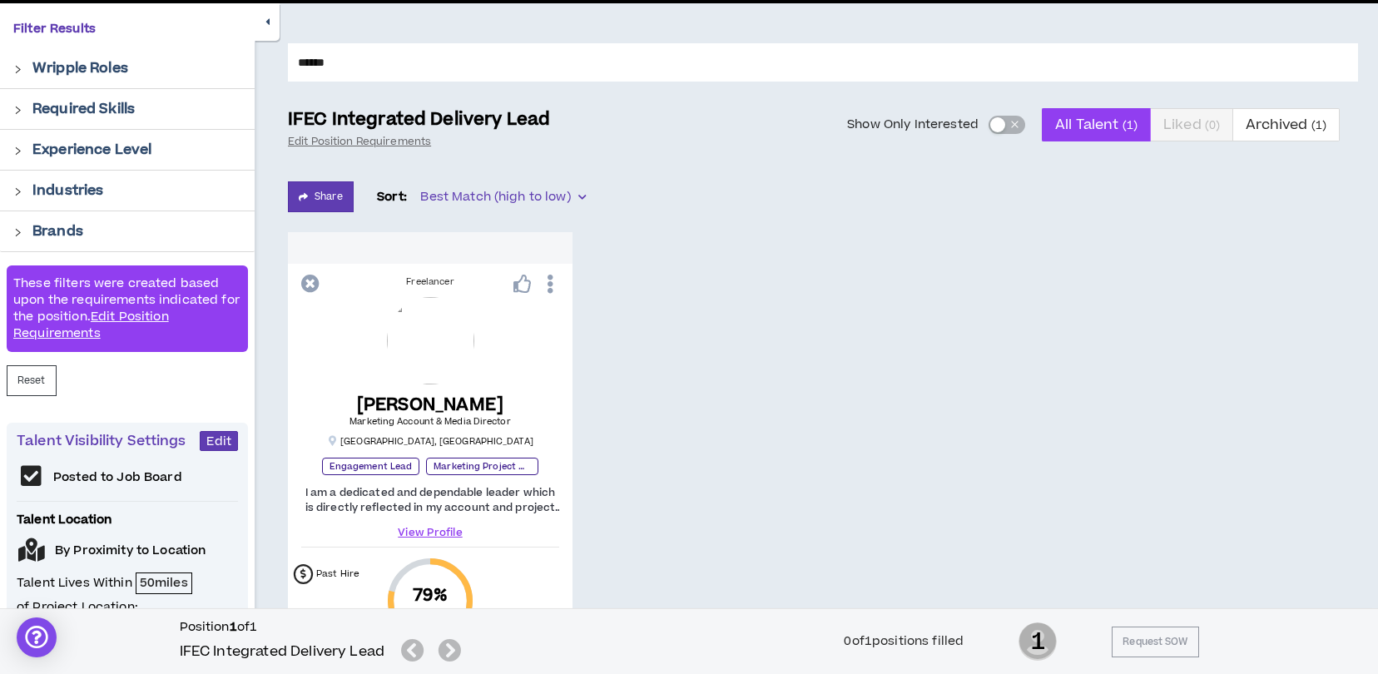
scroll to position [129, 0]
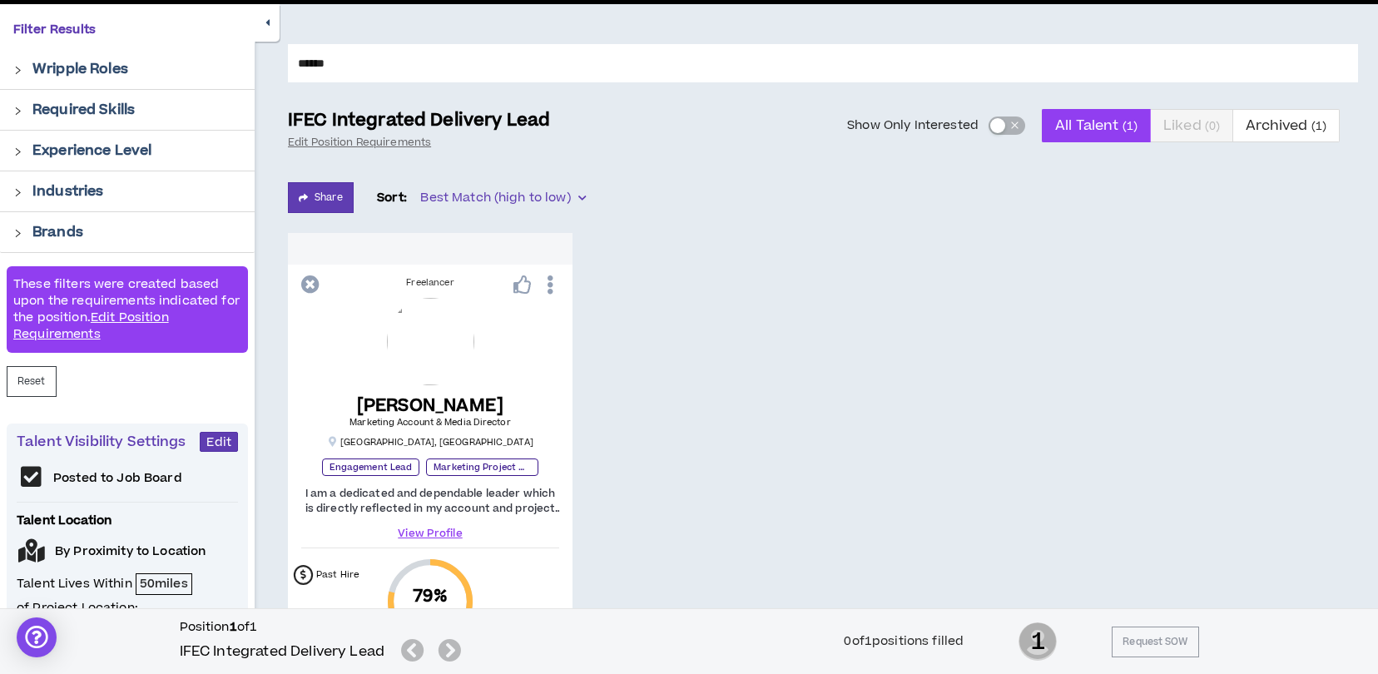
click at [360, 62] on input "******" at bounding box center [823, 63] width 1070 height 38
drag, startPoint x: 360, startPoint y: 62, endPoint x: 153, endPoint y: 43, distance: 208.0
click at [154, 43] on div "Filter Results Wripple Roles Required Skills Experience Level Industries Brands…" at bounding box center [689, 473] width 1378 height 938
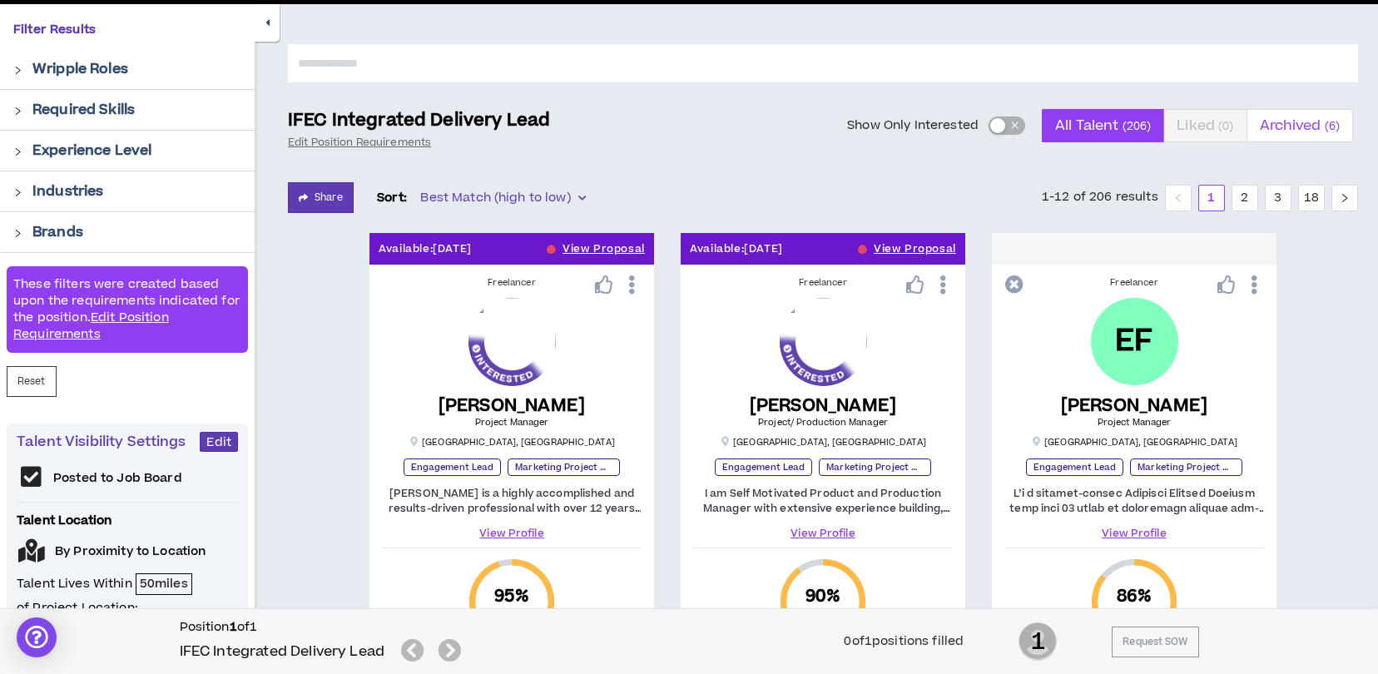
click at [1270, 130] on span "Archived ( 6 )" at bounding box center [1300, 126] width 81 height 40
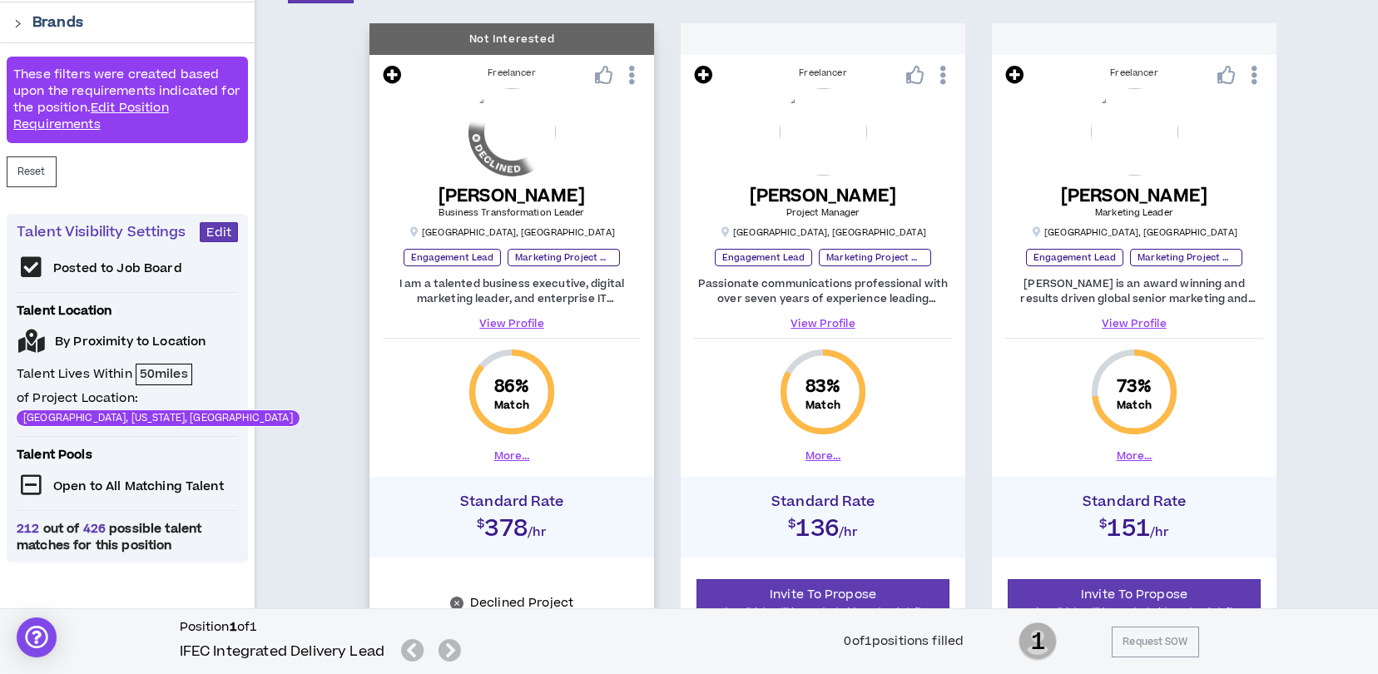
scroll to position [240, 0]
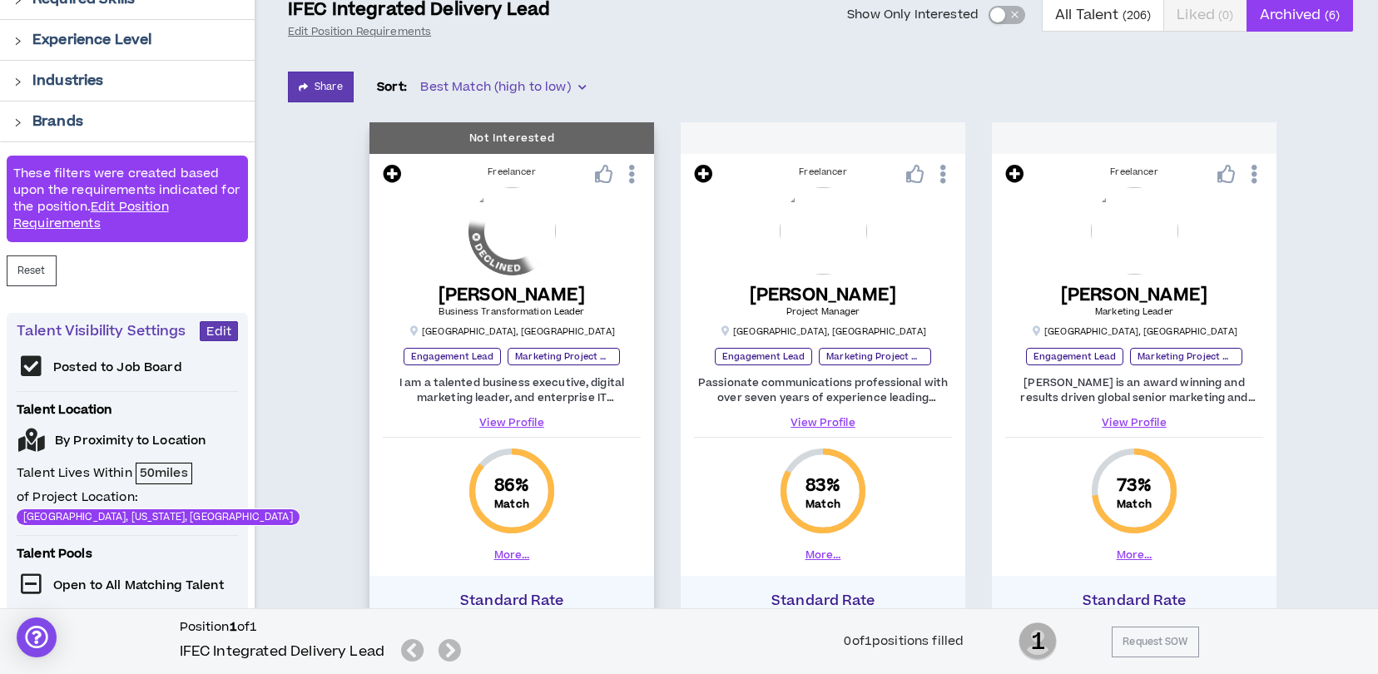
click at [635, 176] on icon at bounding box center [631, 174] width 17 height 29
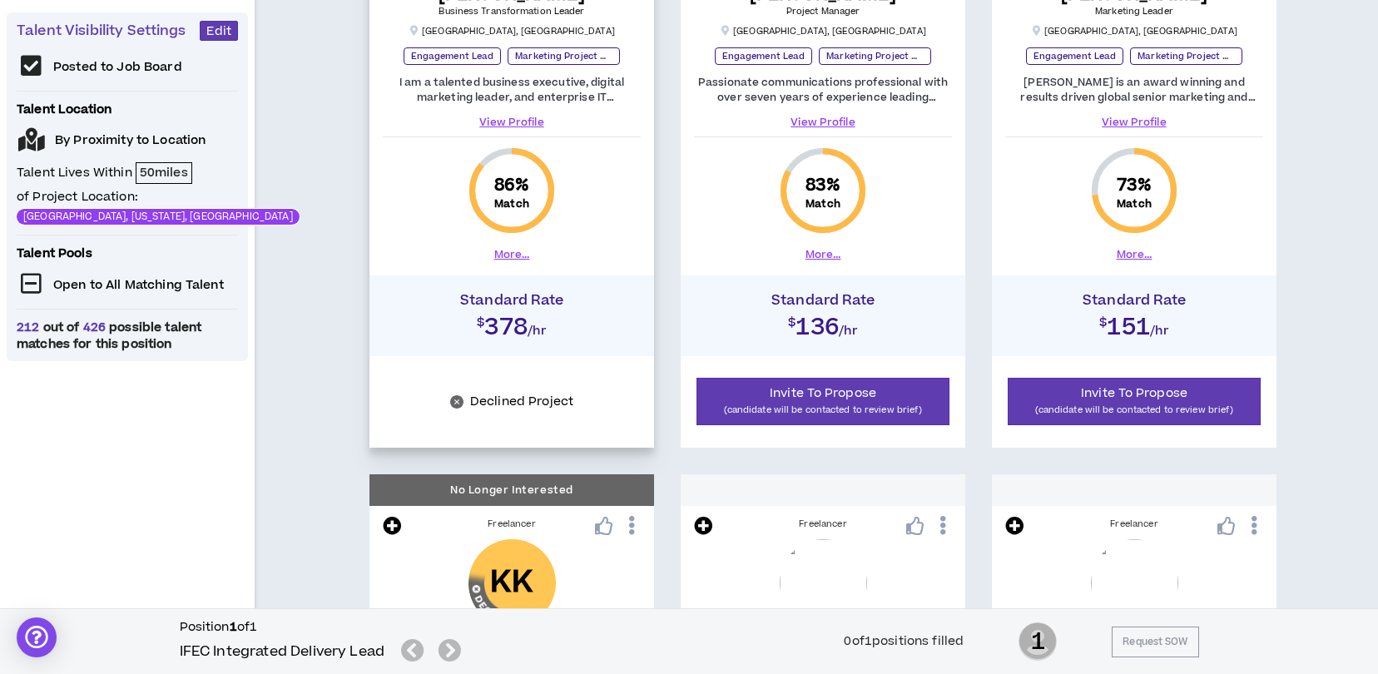
scroll to position [572, 0]
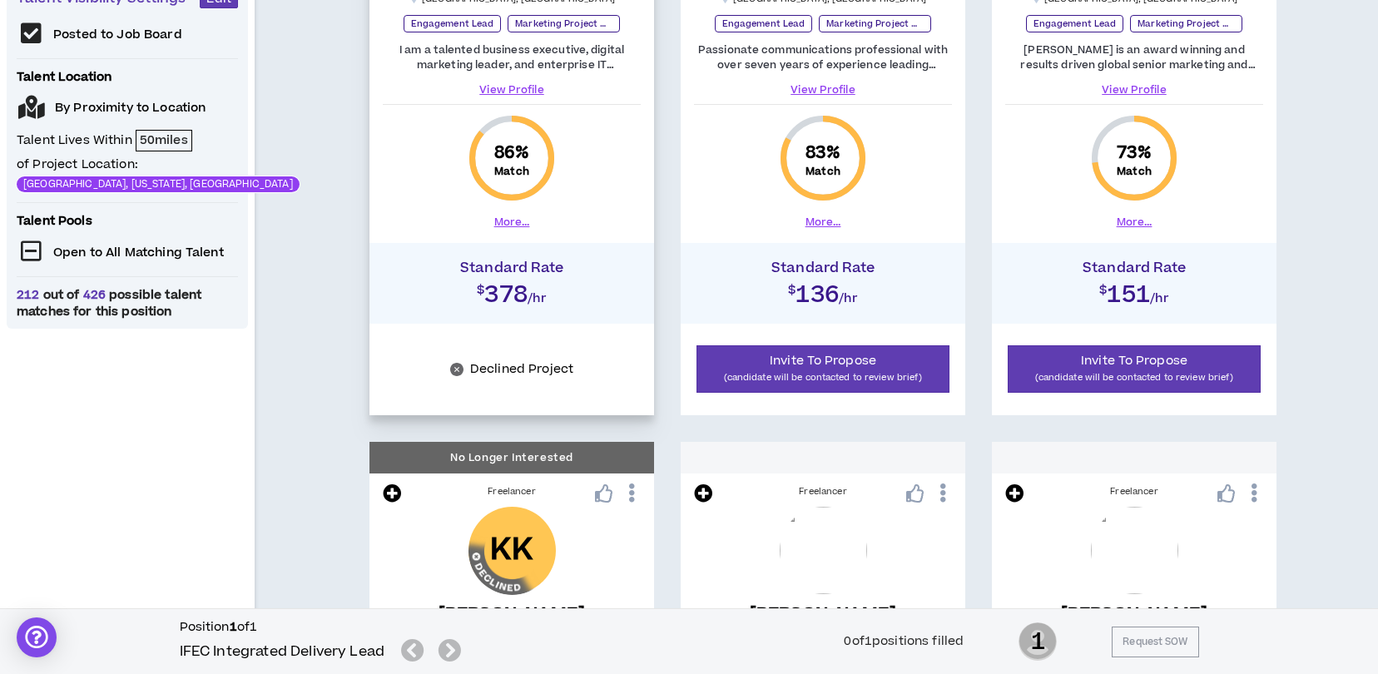
click at [455, 366] on icon "close-circle" at bounding box center [456, 369] width 13 height 13
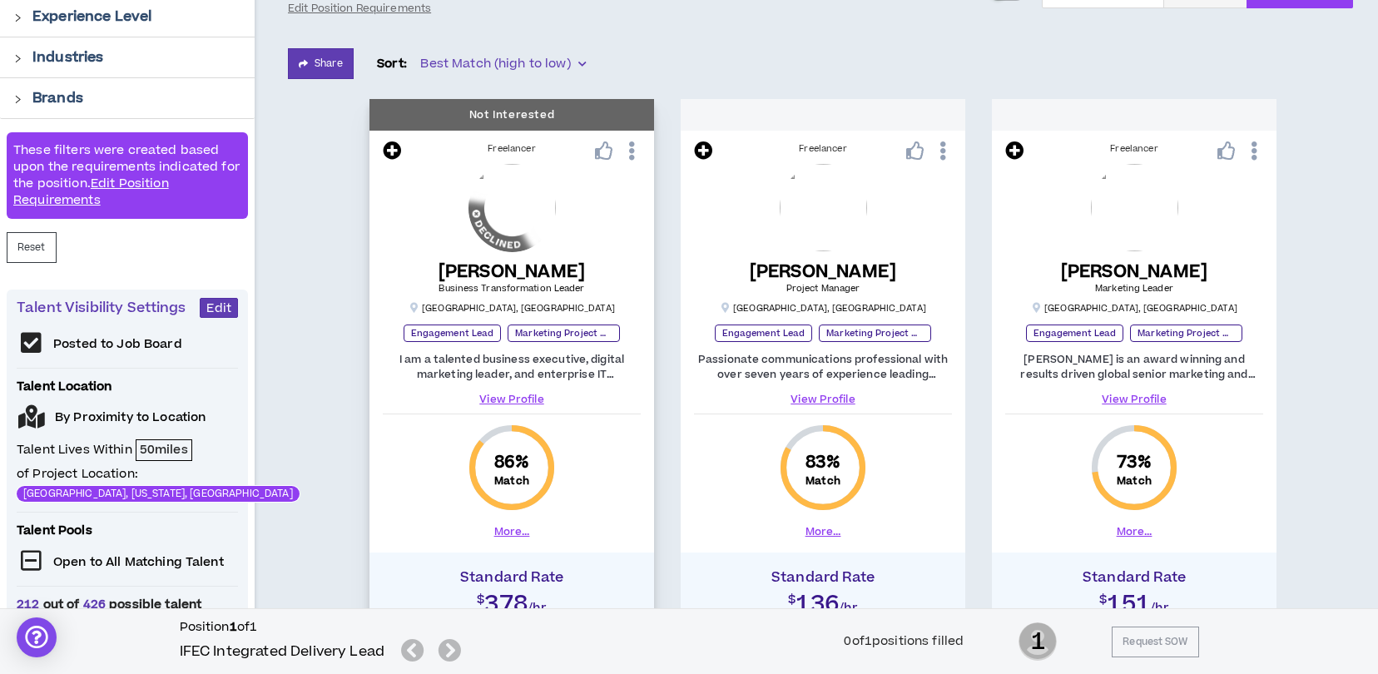
scroll to position [240, 0]
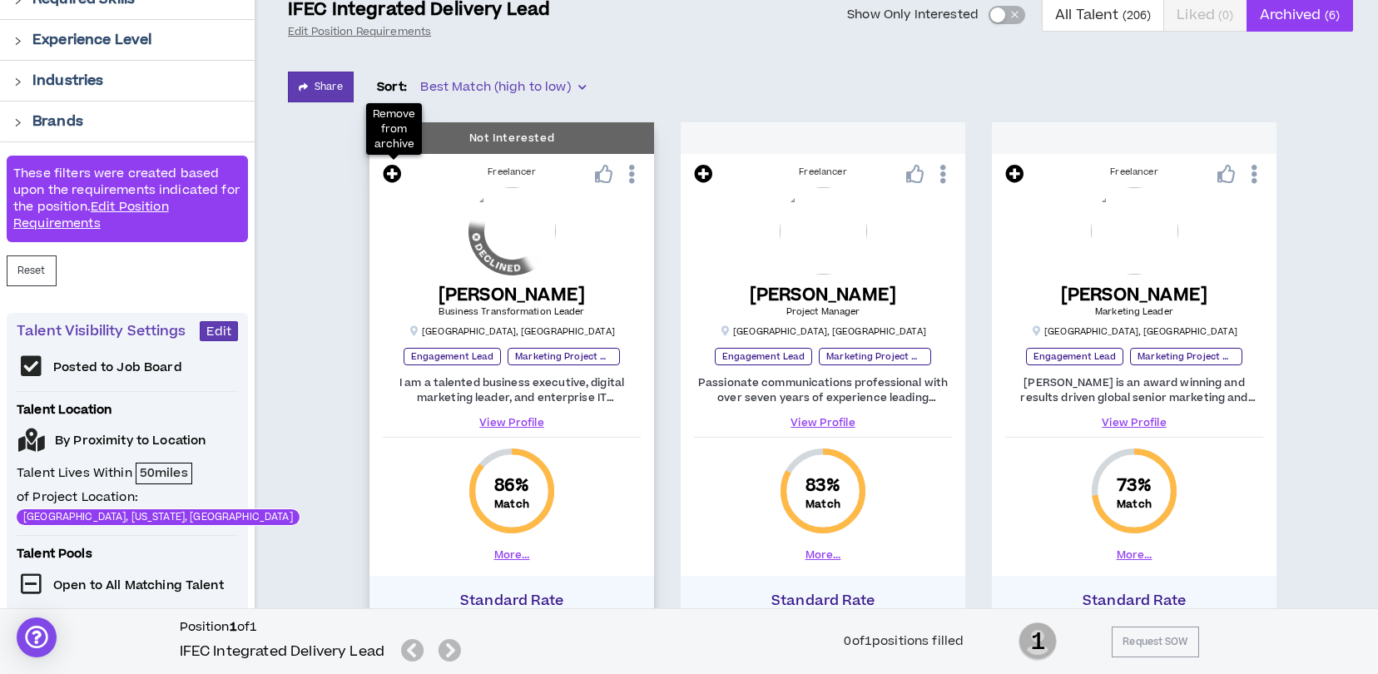
click at [391, 168] on icon at bounding box center [392, 174] width 18 height 18
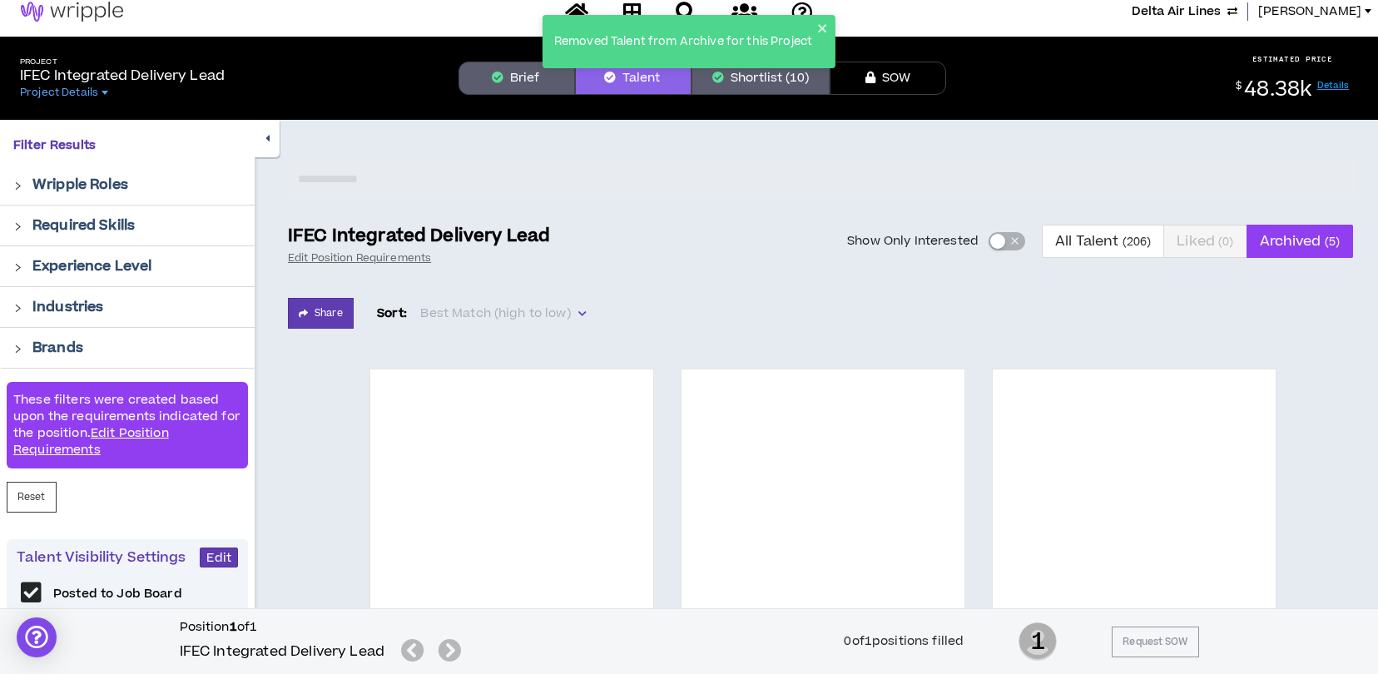
scroll to position [0, 0]
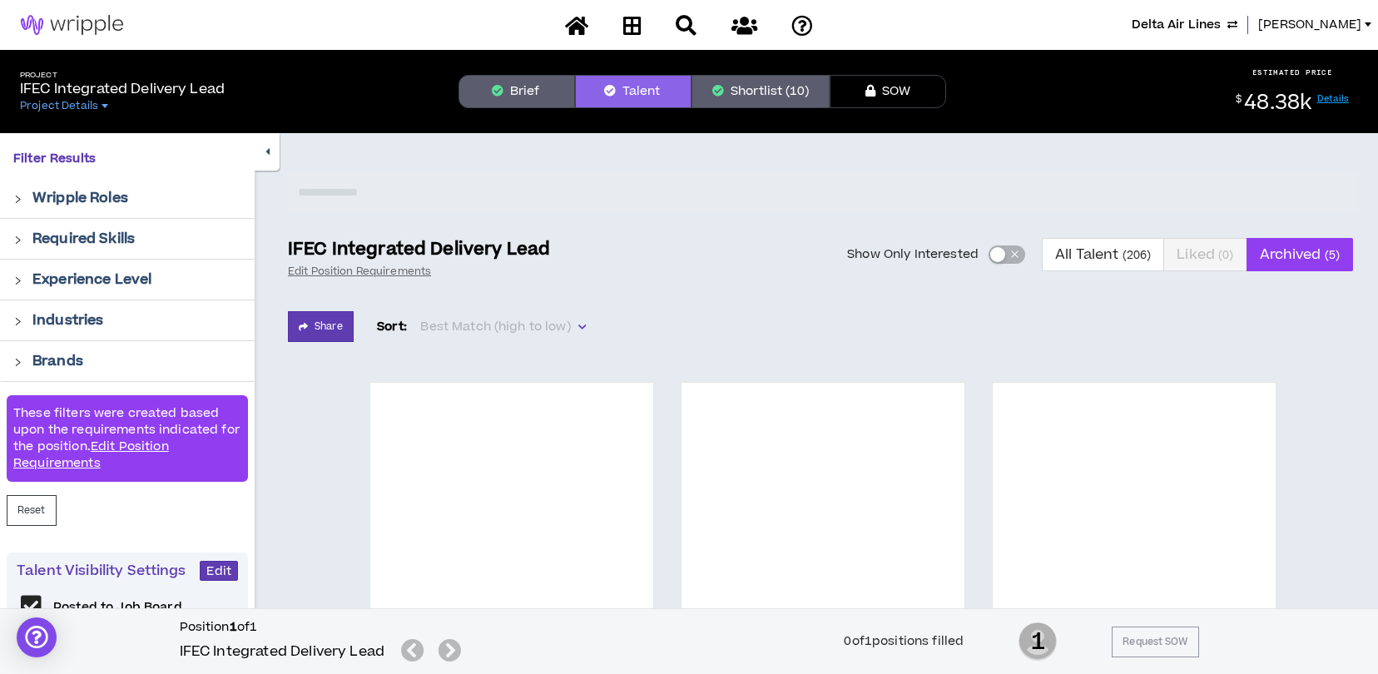
click at [507, 101] on button "Brief" at bounding box center [516, 91] width 116 height 33
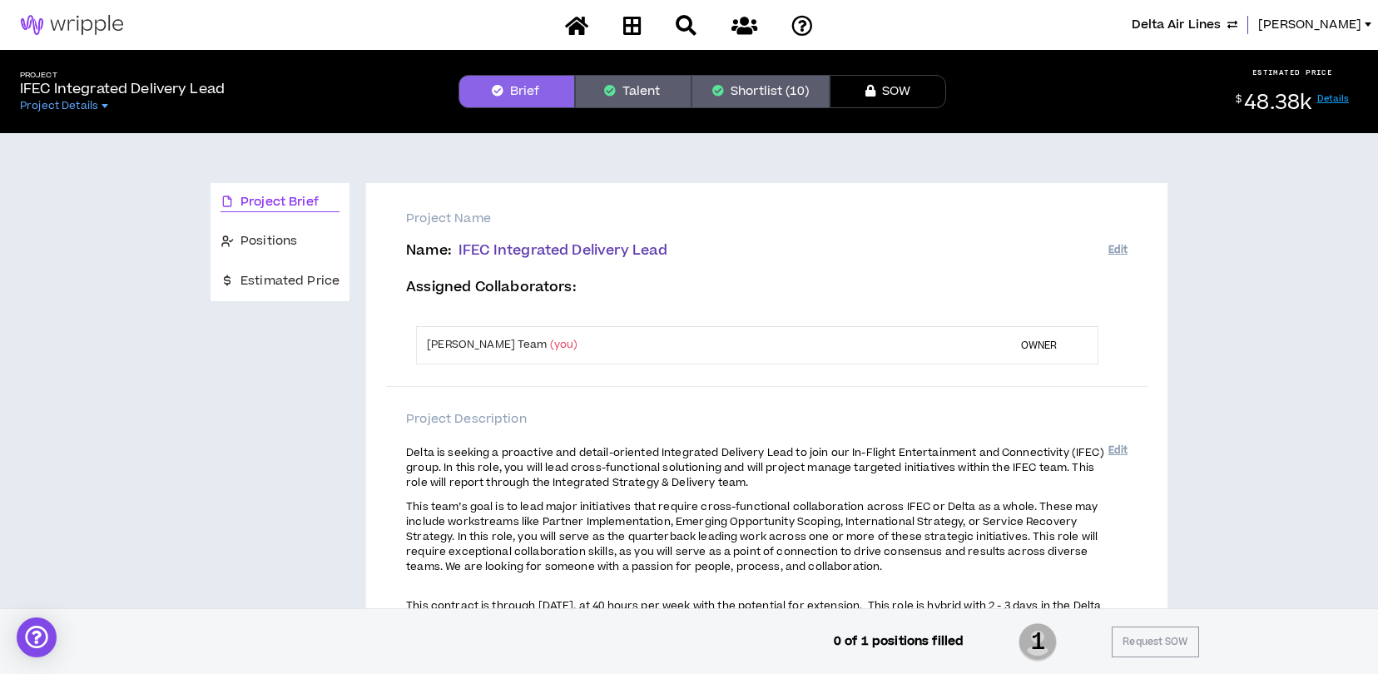
click at [669, 96] on button "Talent" at bounding box center [633, 91] width 116 height 33
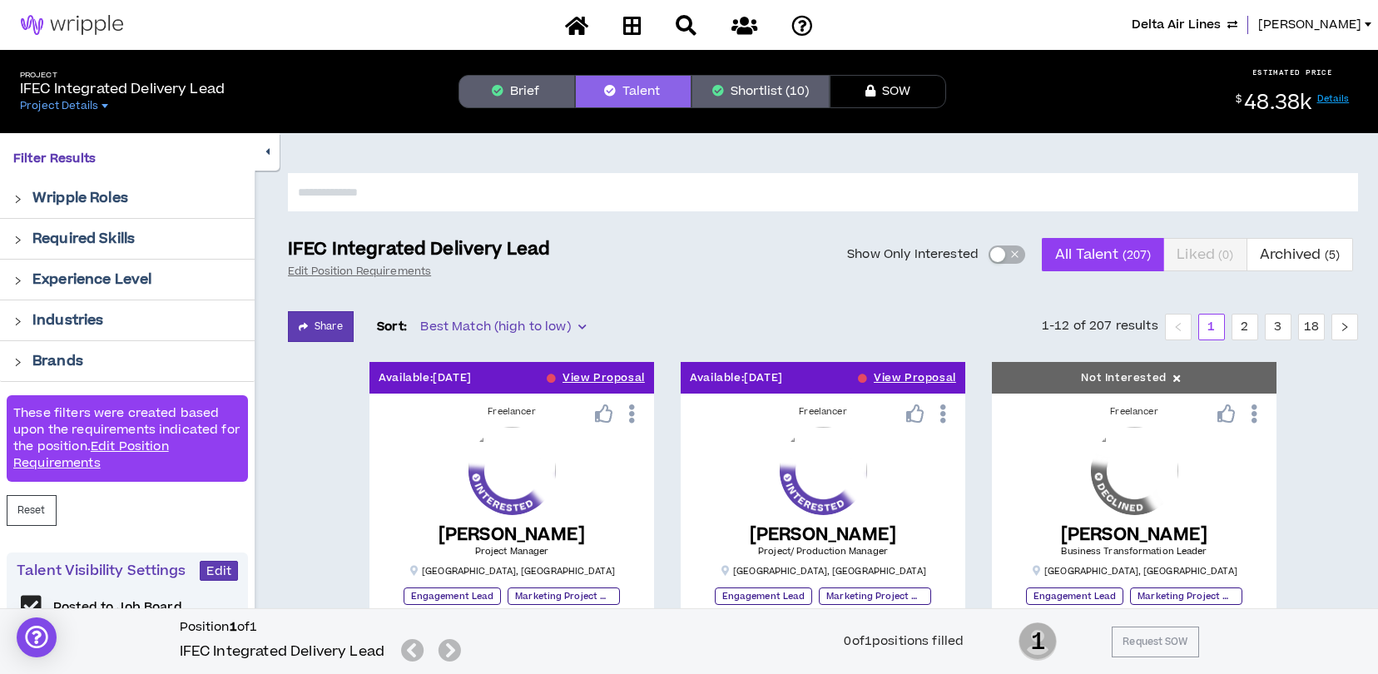
click at [504, 189] on input "text" at bounding box center [823, 192] width 1070 height 38
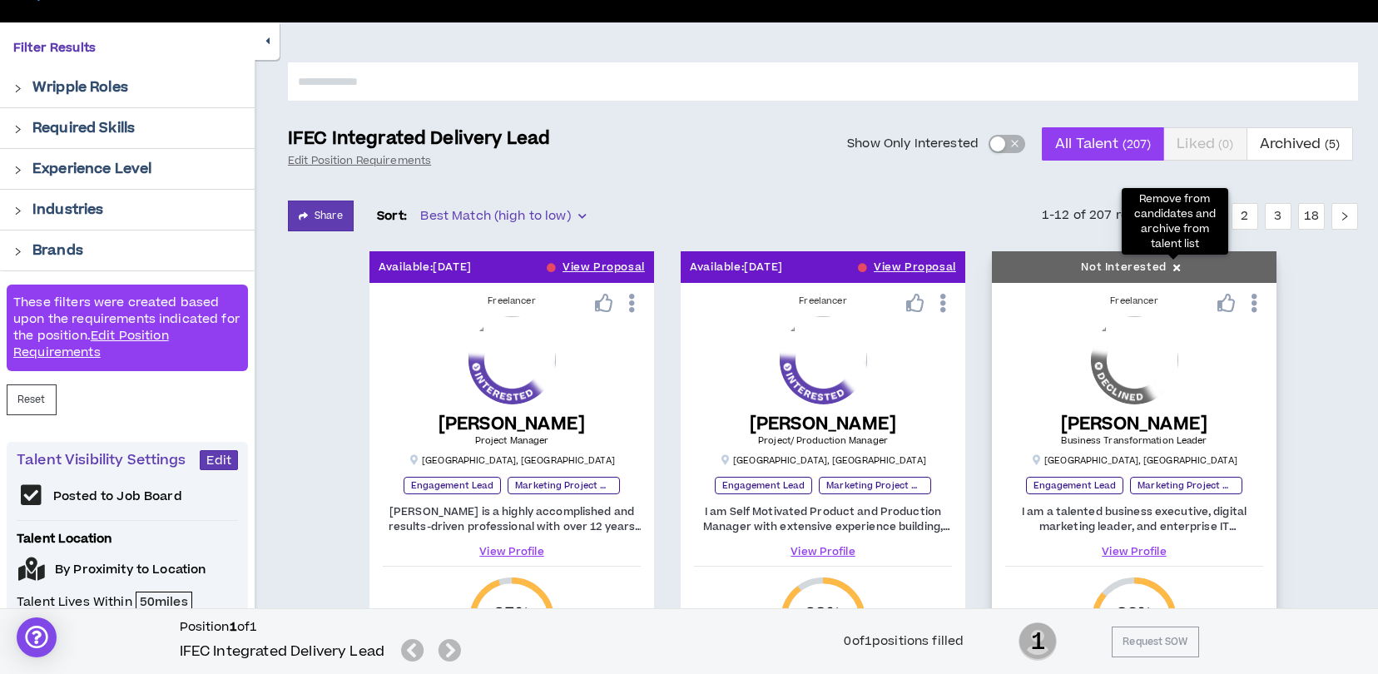
click at [1173, 265] on icon at bounding box center [1177, 268] width 14 height 17
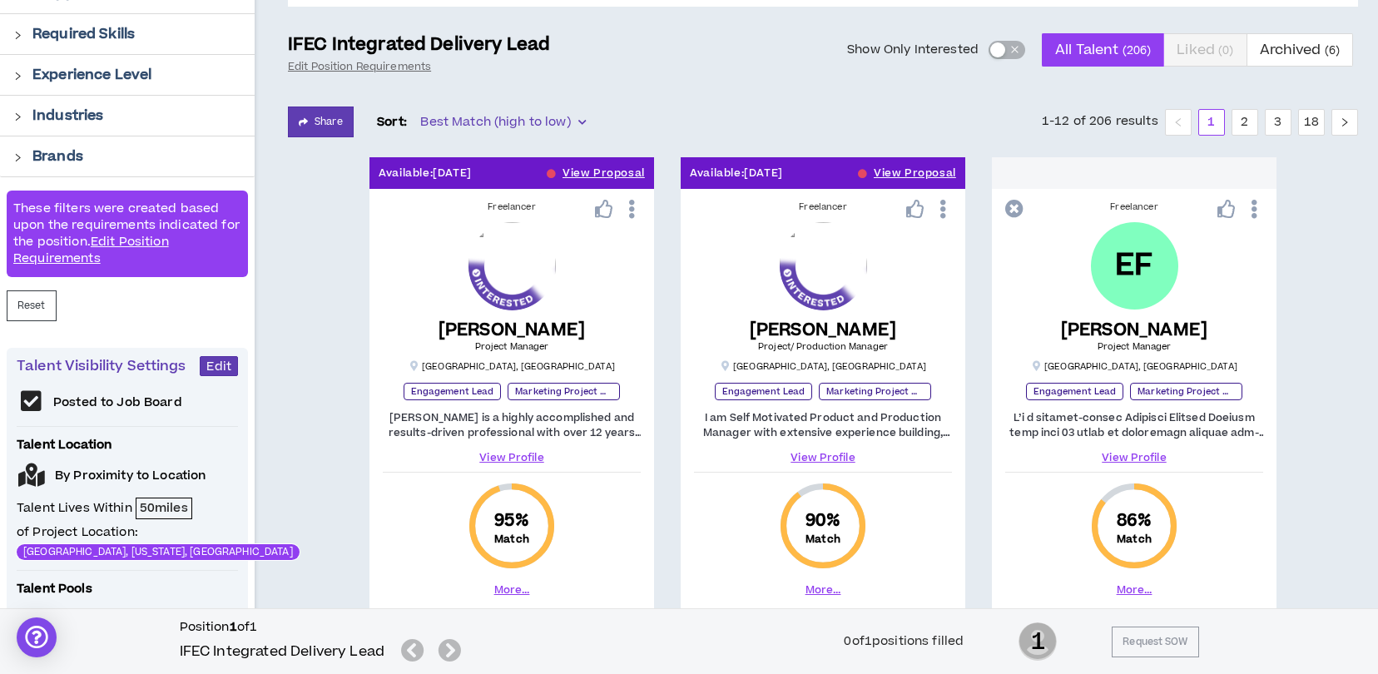
scroll to position [0, 0]
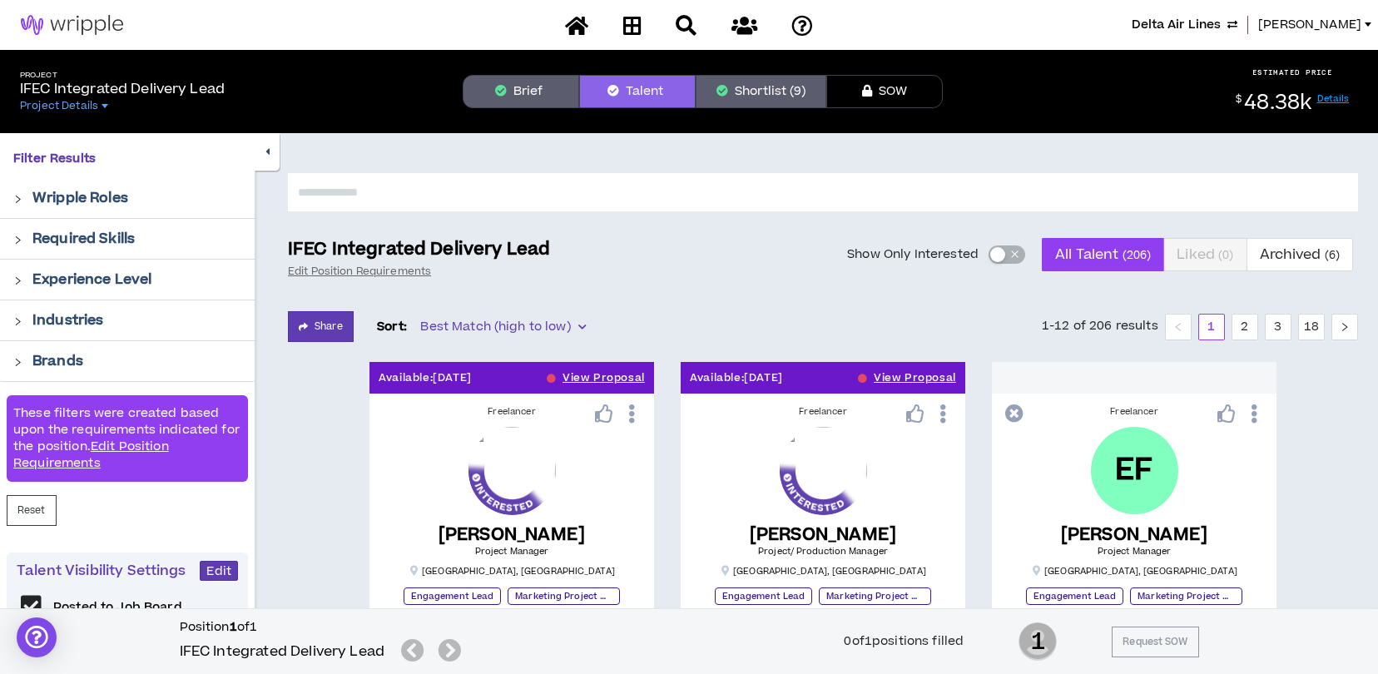
click at [757, 88] on button "Shortlist (9)" at bounding box center [761, 91] width 131 height 33
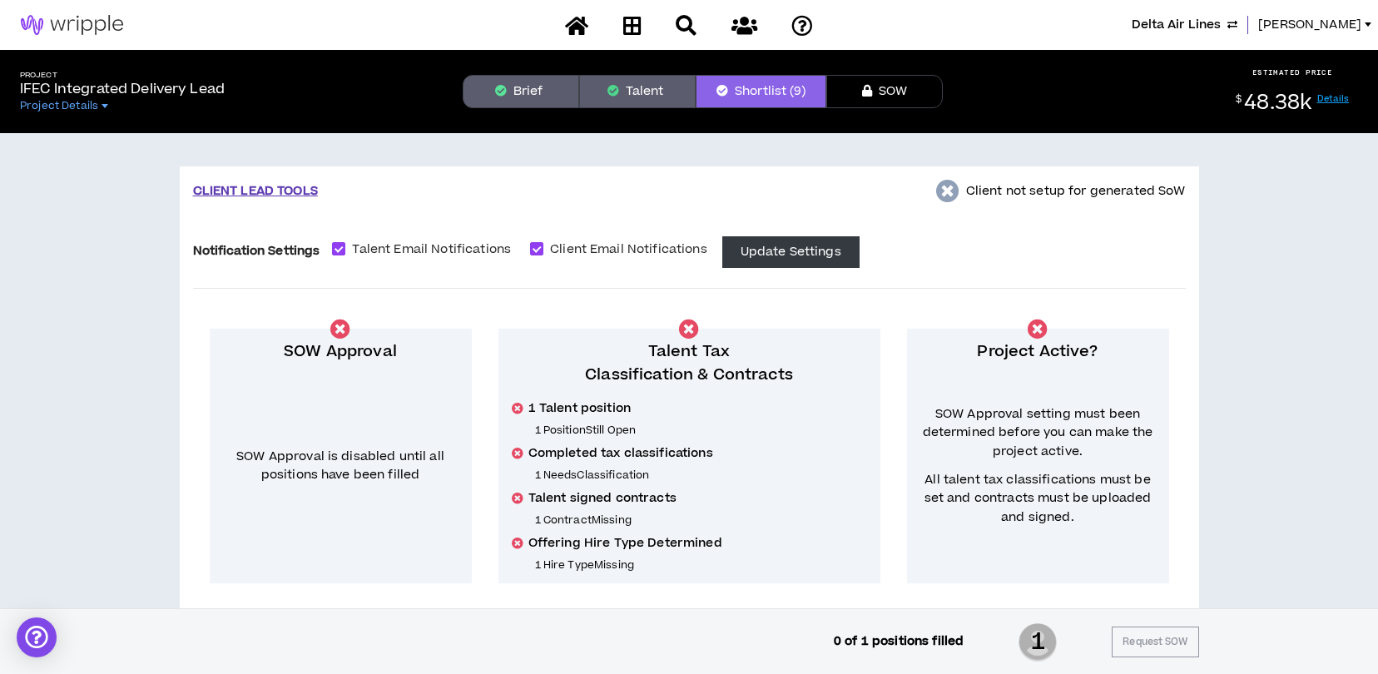
click at [614, 89] on icon "button" at bounding box center [613, 91] width 12 height 12
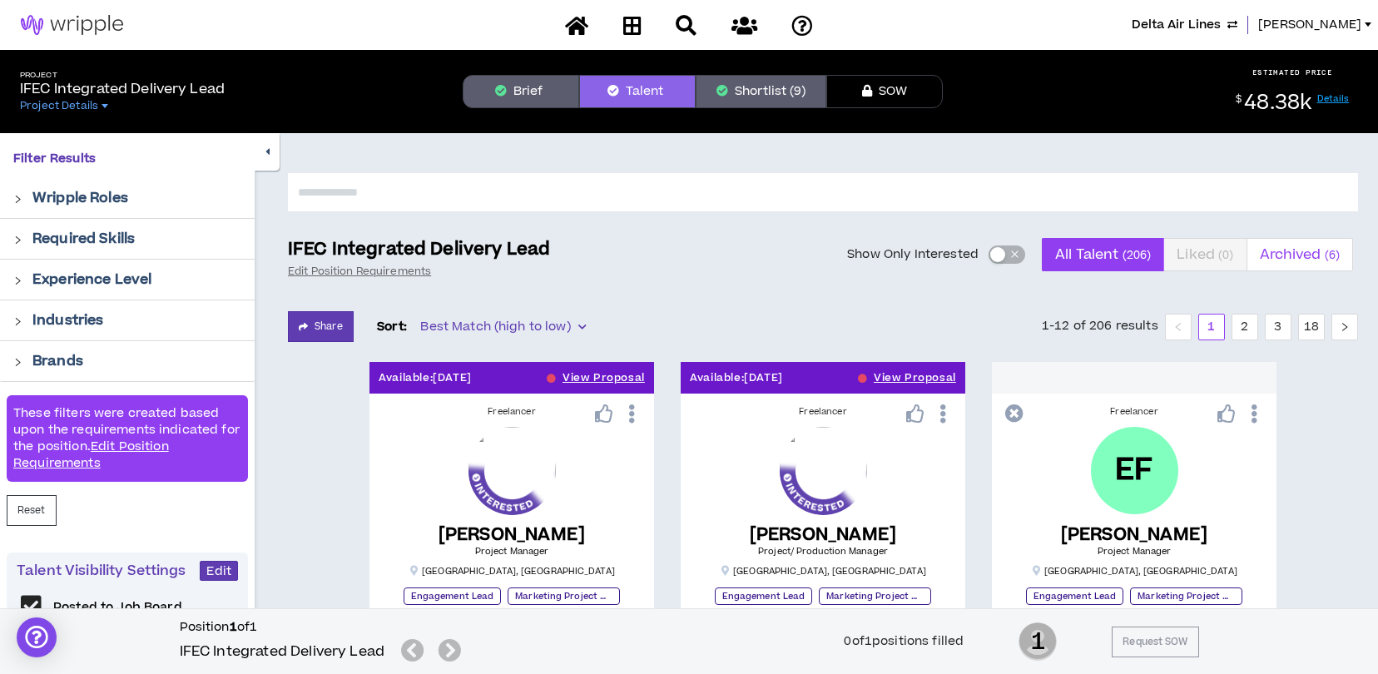
click at [1314, 257] on span "Archived ( 6 )" at bounding box center [1300, 255] width 81 height 40
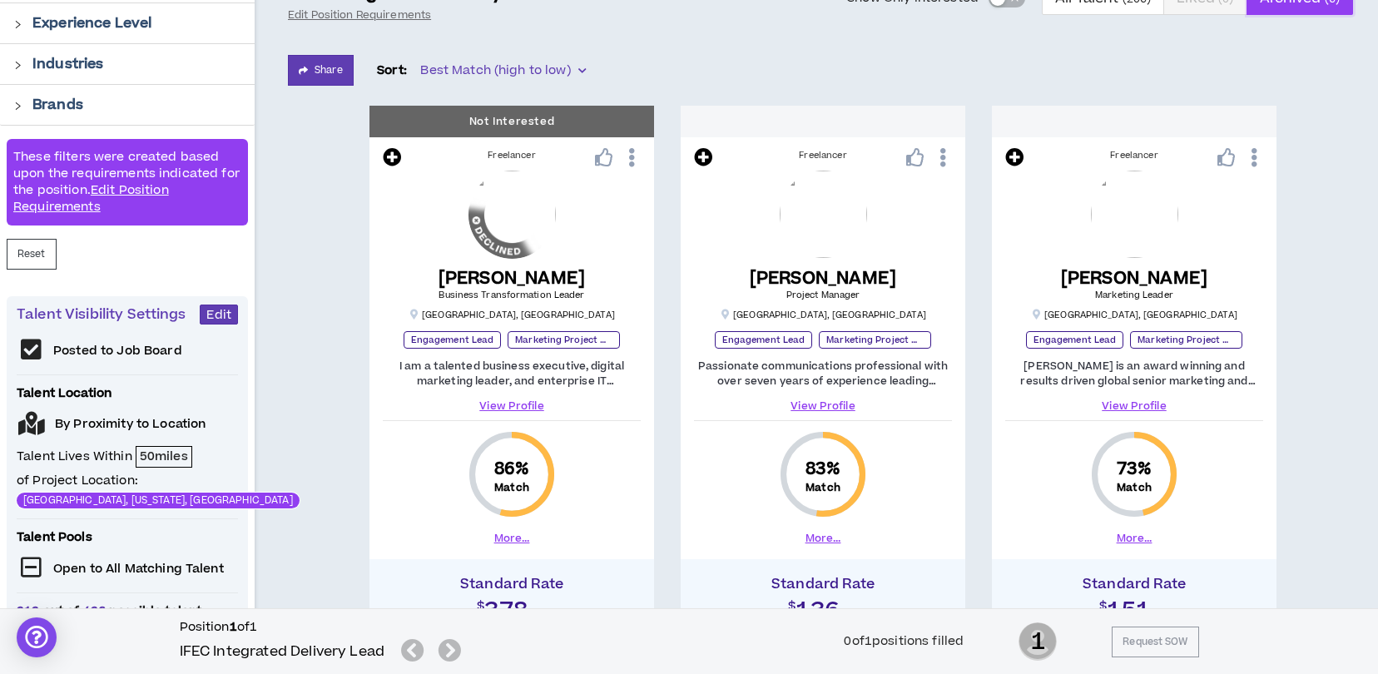
scroll to position [333, 0]
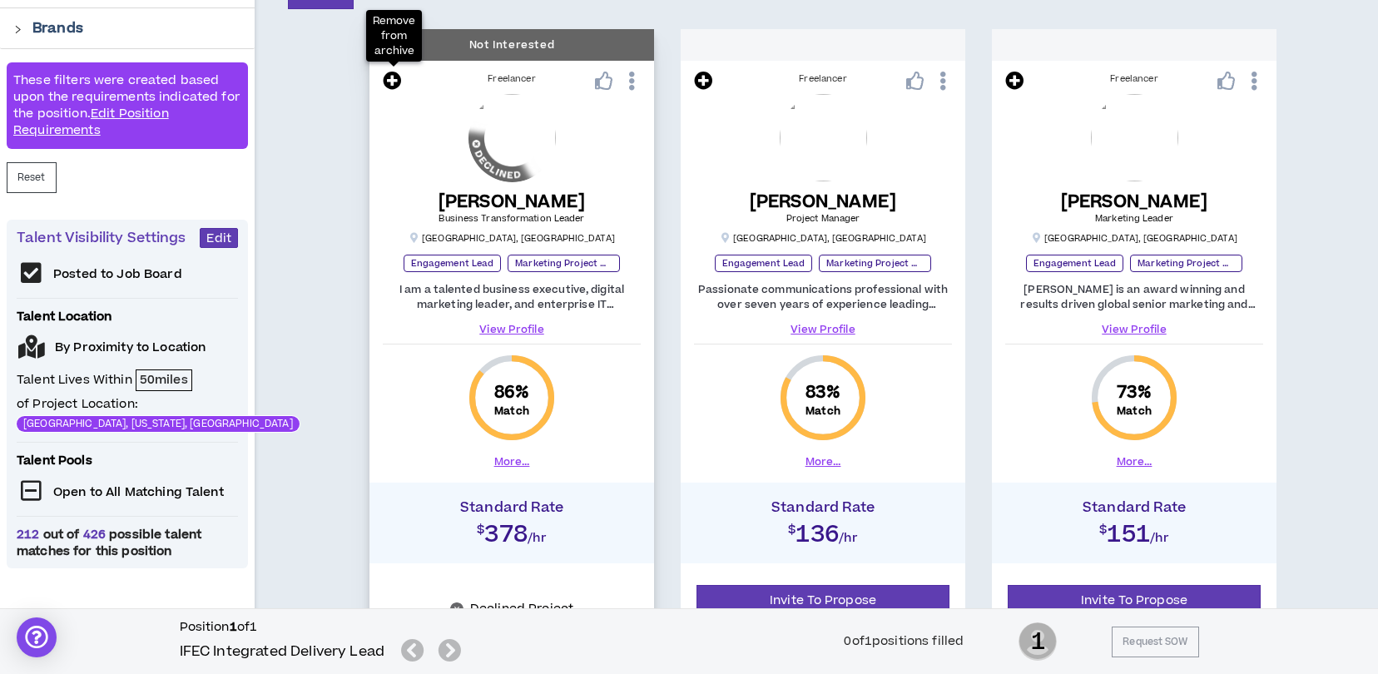
click at [391, 76] on icon at bounding box center [392, 81] width 18 height 18
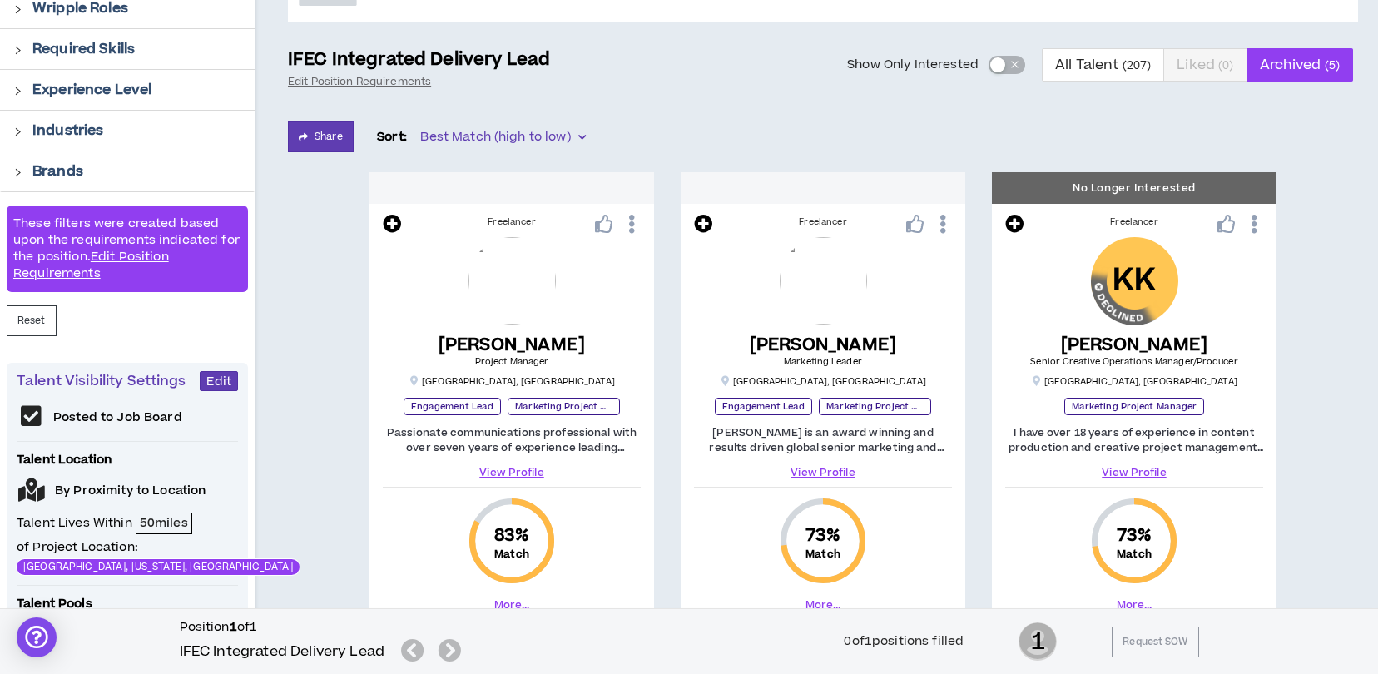
scroll to position [0, 0]
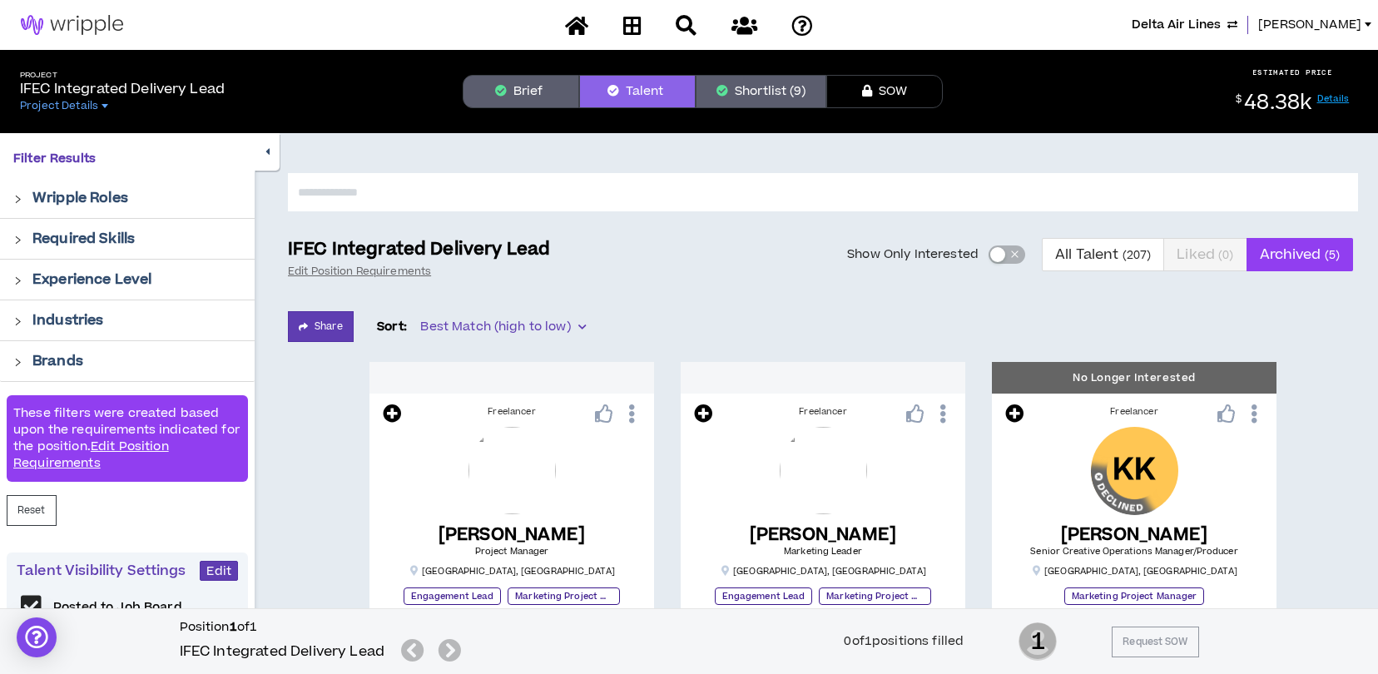
click at [758, 83] on button "Shortlist (9)" at bounding box center [761, 91] width 131 height 33
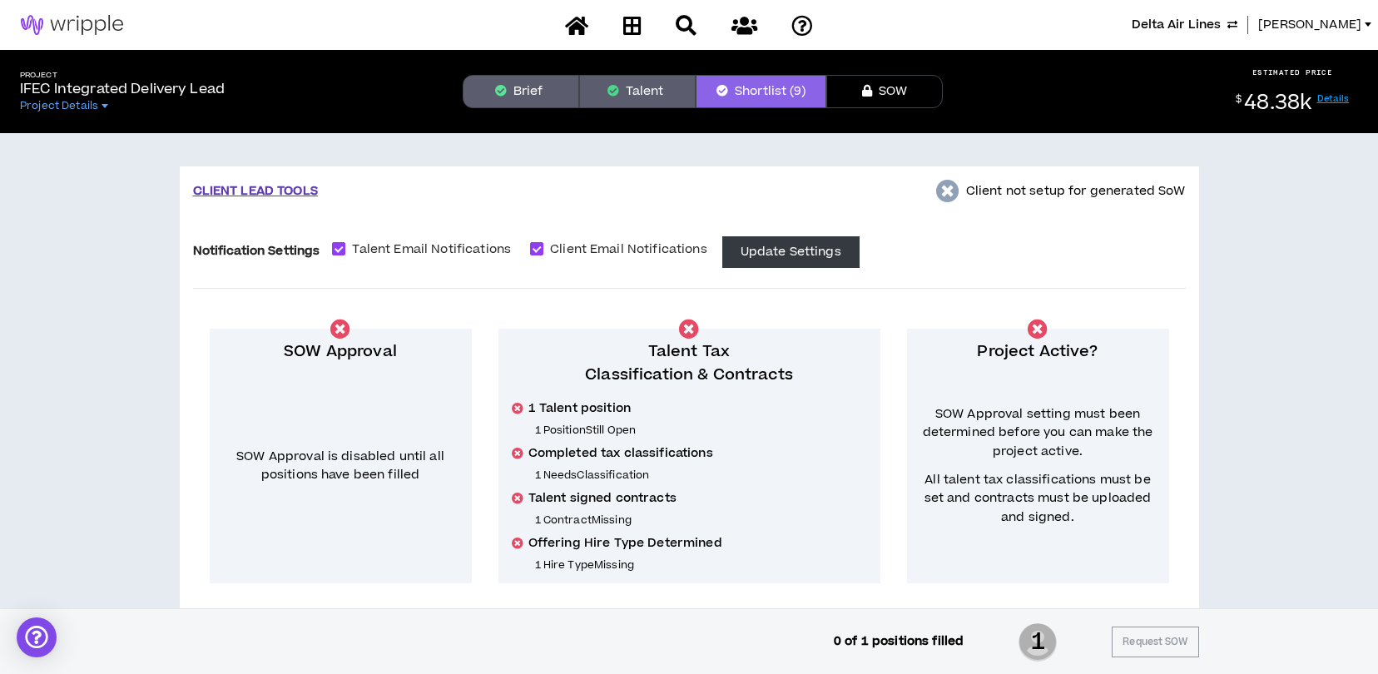
click at [614, 93] on icon "button" at bounding box center [613, 91] width 12 height 12
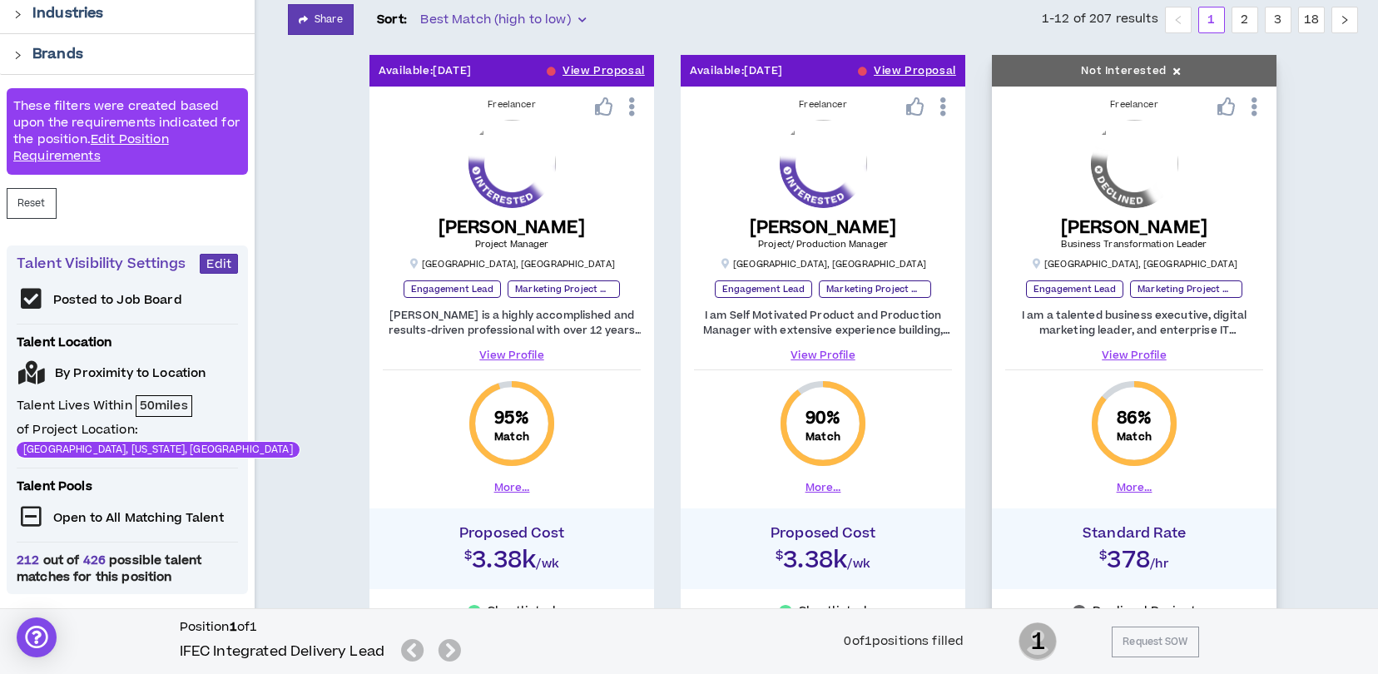
scroll to position [333, 0]
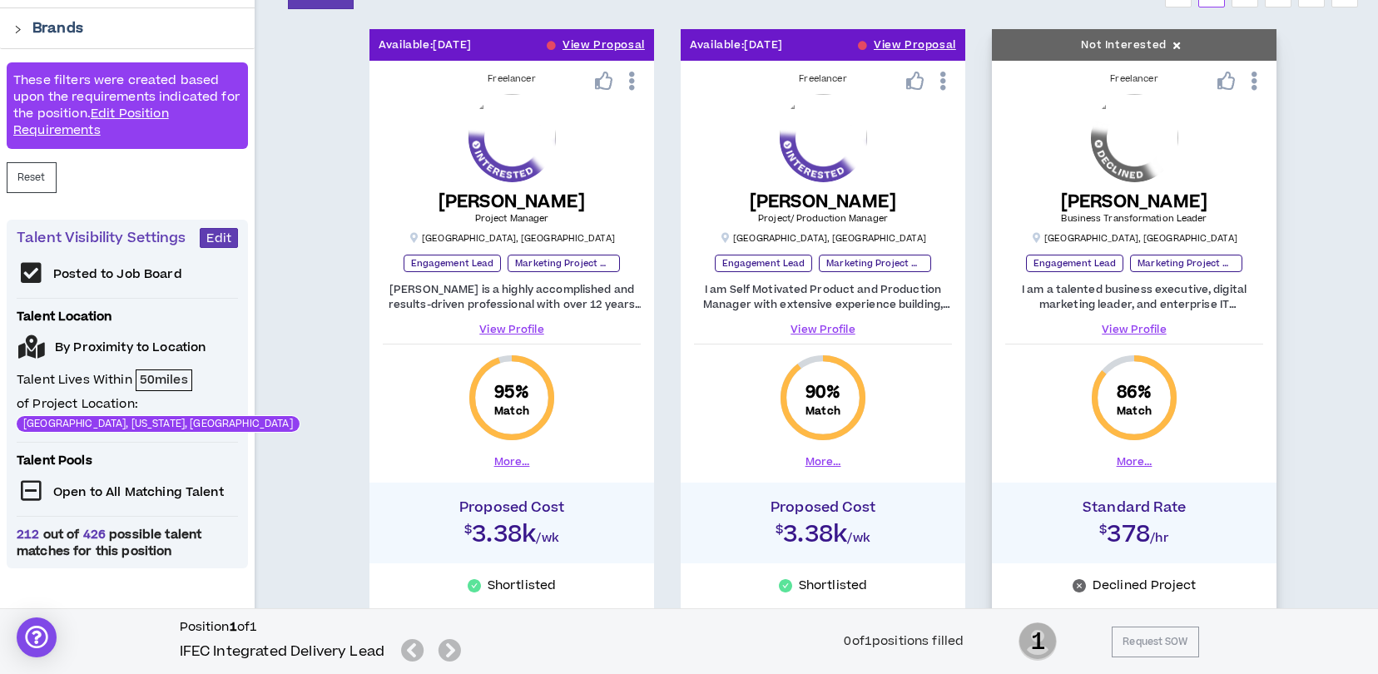
click at [1252, 83] on icon at bounding box center [1253, 81] width 17 height 29
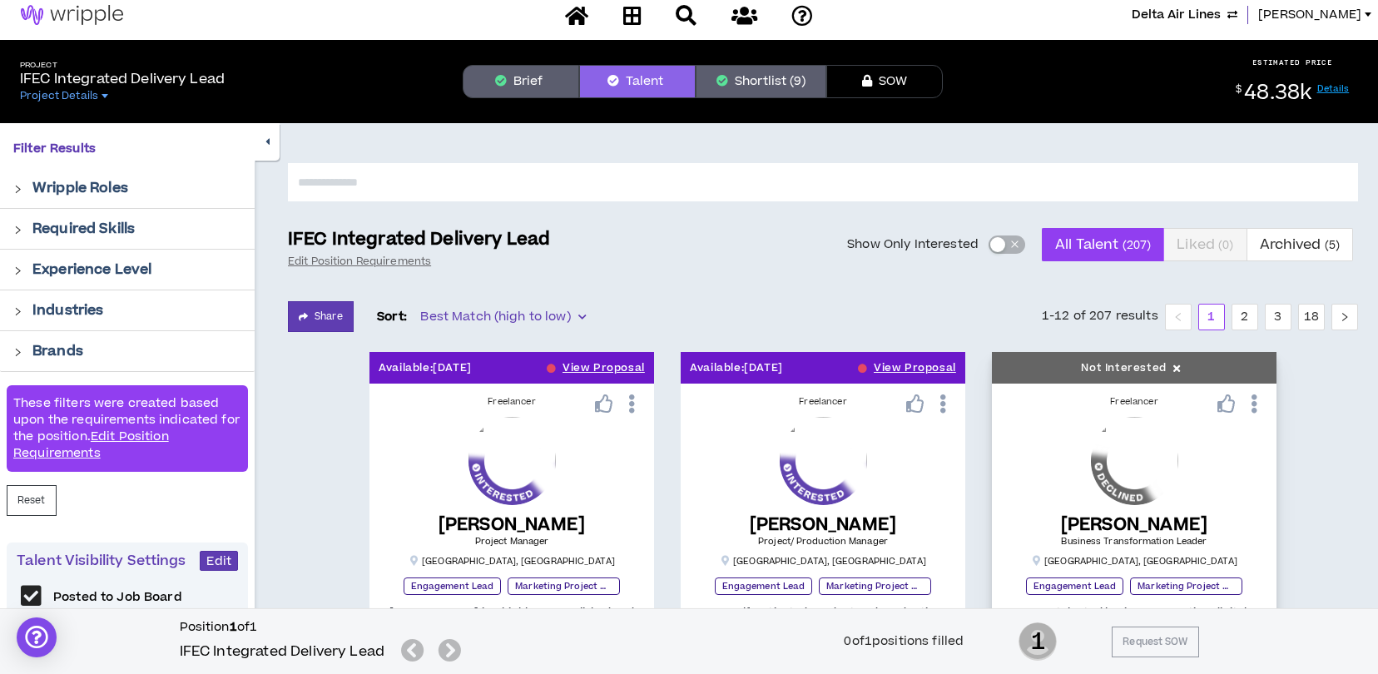
scroll to position [0, 0]
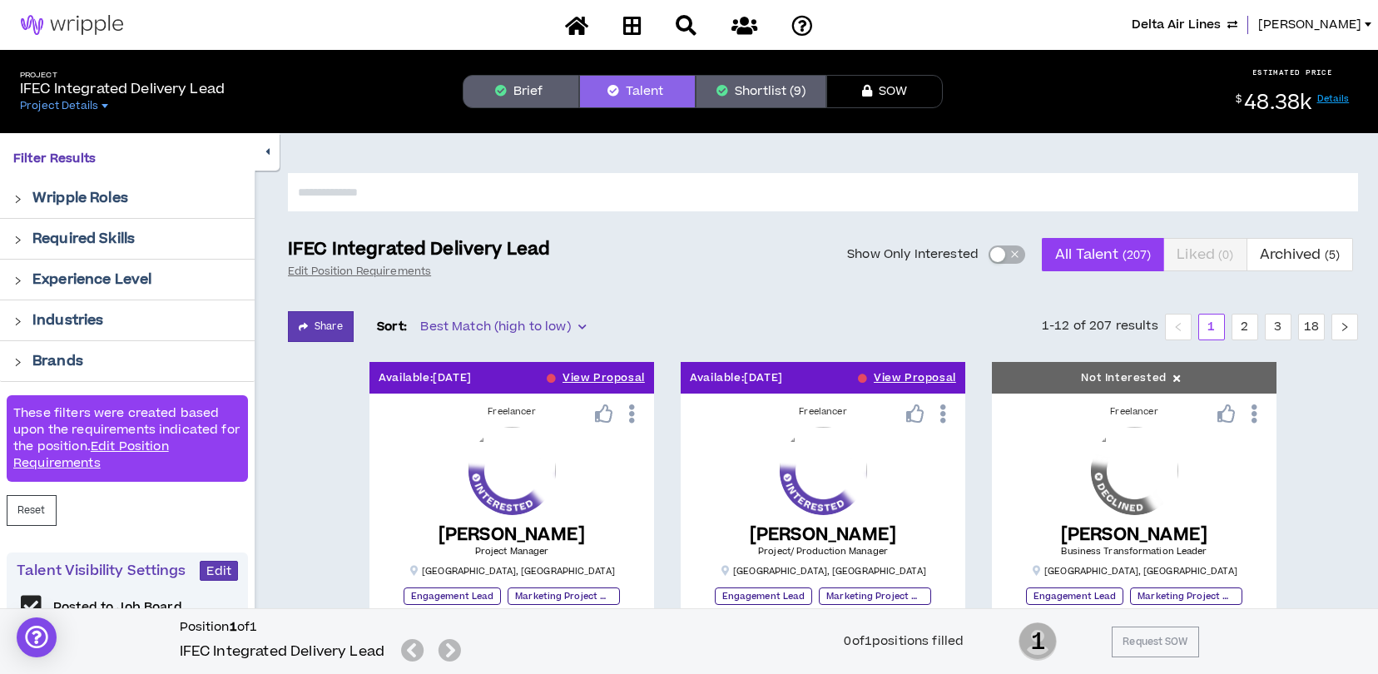
click at [751, 94] on button "Shortlist (9)" at bounding box center [761, 91] width 131 height 33
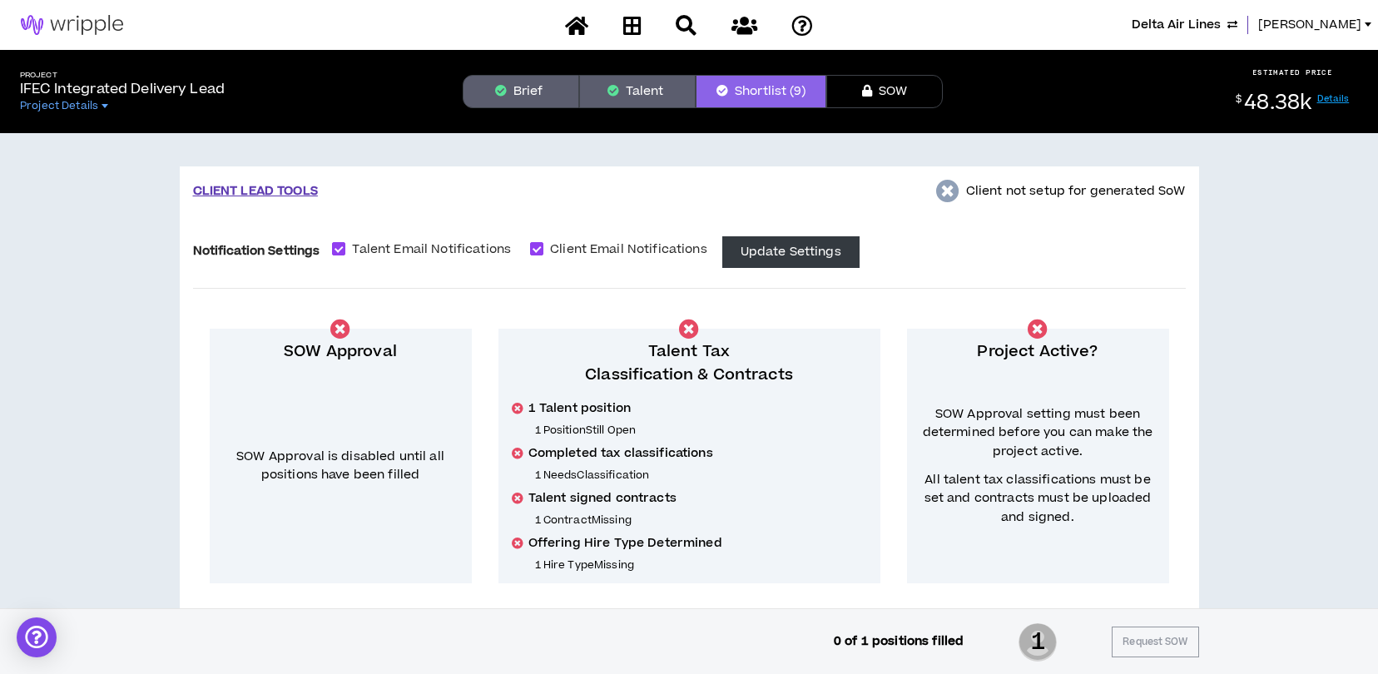
click at [532, 73] on div "Project IFEC Integrated Delivery Lead Project Details Brief Talent Shortlist (9…" at bounding box center [689, 91] width 1378 height 83
click at [532, 92] on button "Brief" at bounding box center [521, 91] width 116 height 33
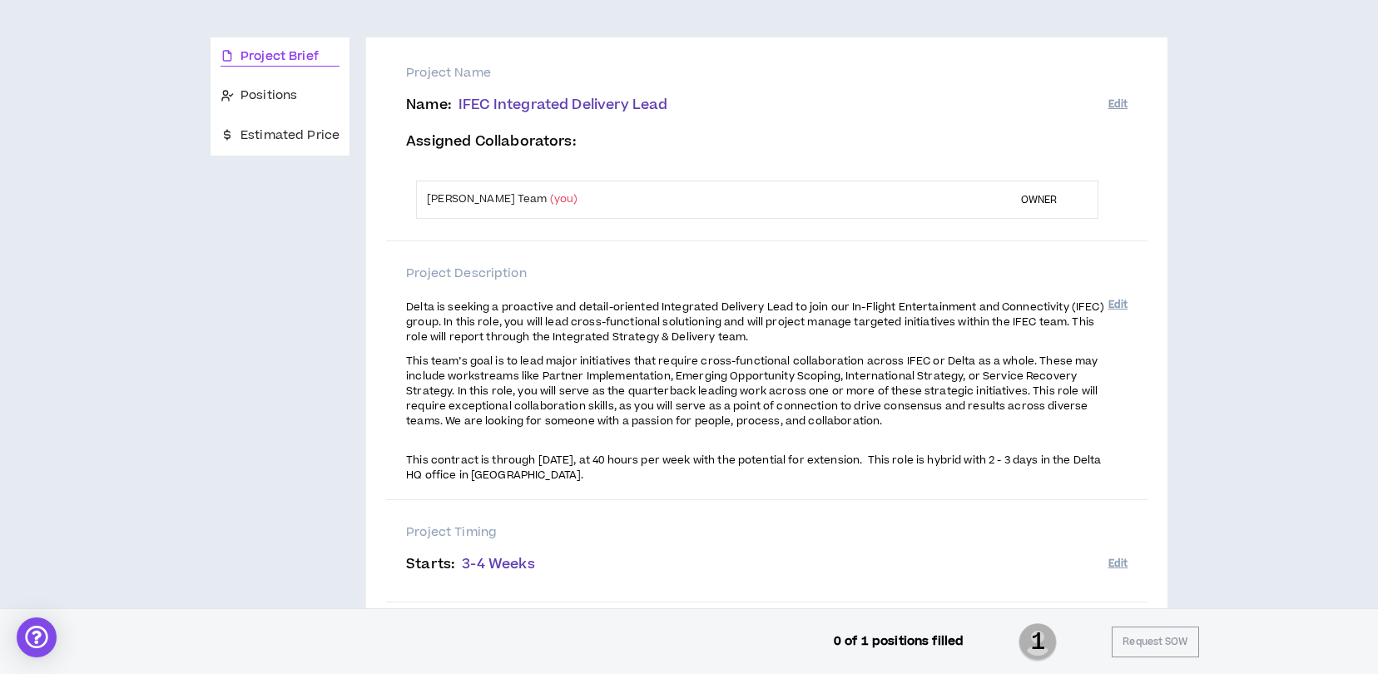
scroll to position [69, 0]
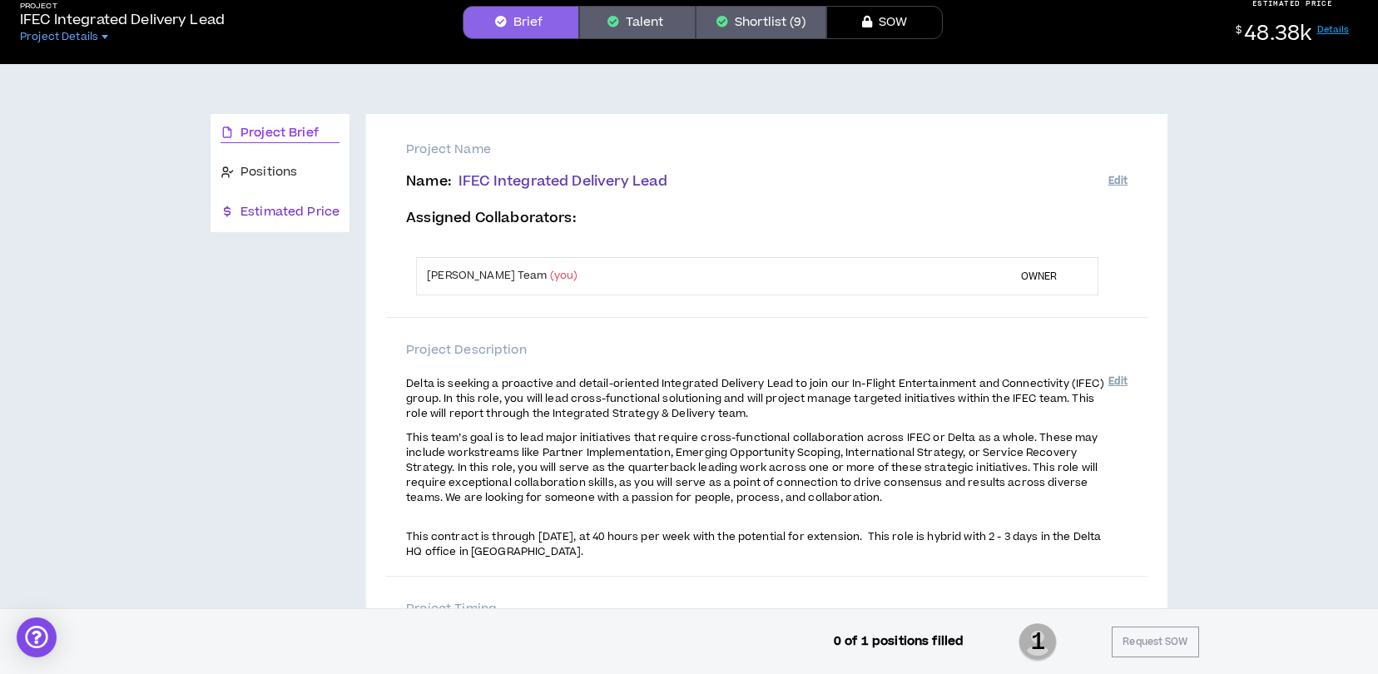
click at [306, 210] on span "Estimated Price" at bounding box center [289, 212] width 99 height 18
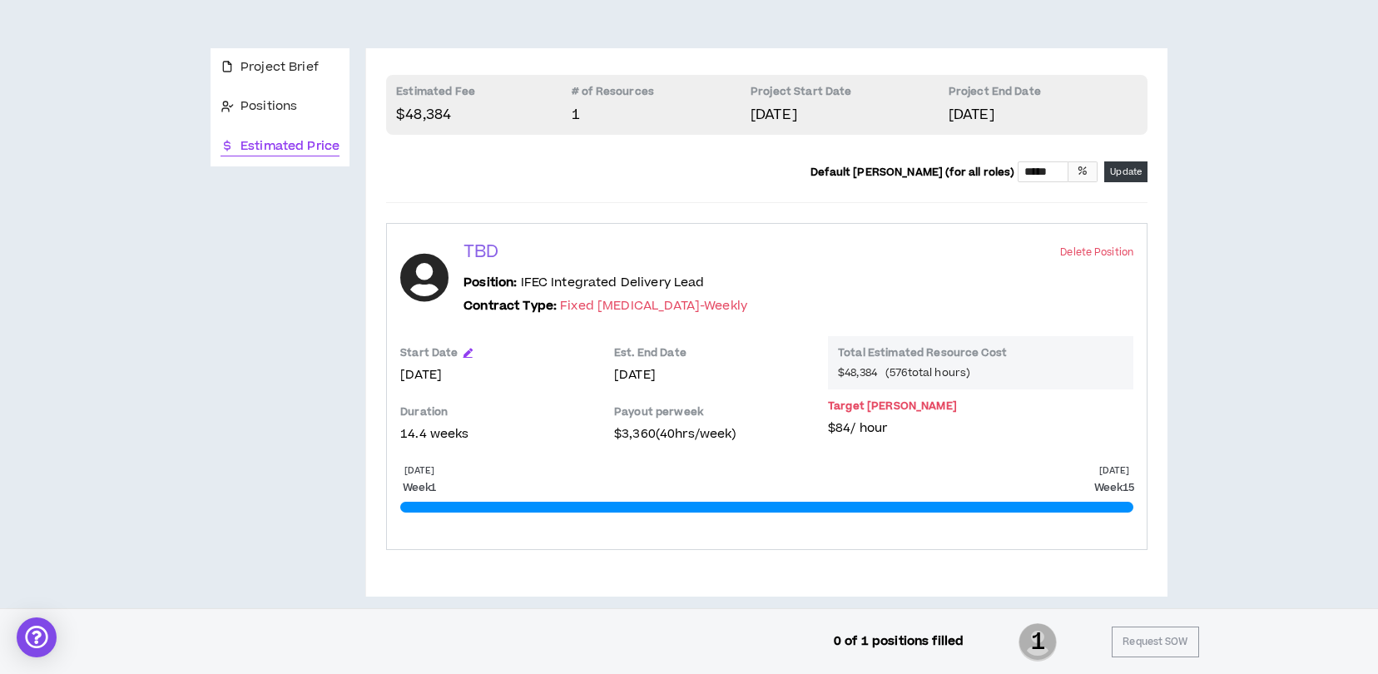
scroll to position [151, 0]
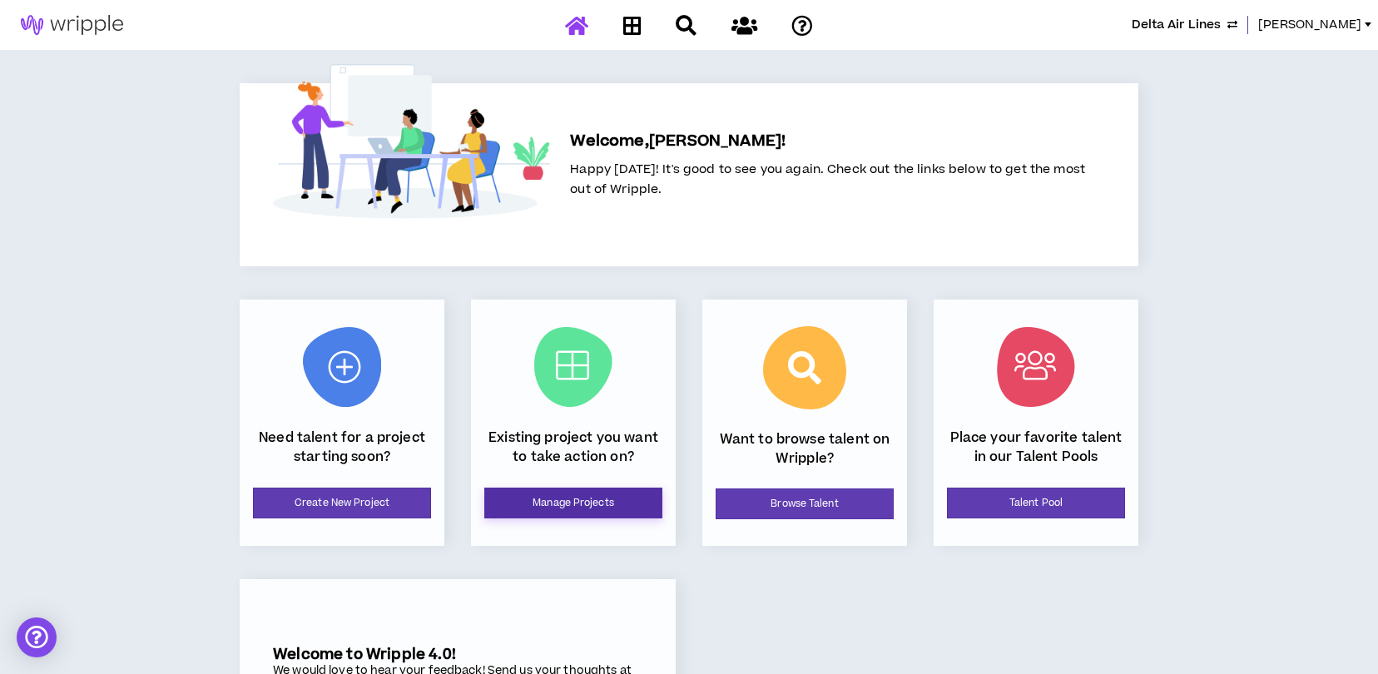
click at [508, 499] on link "Manage Projects" at bounding box center [573, 503] width 178 height 31
